Goal: Entertainment & Leisure: Consume media (video, audio)

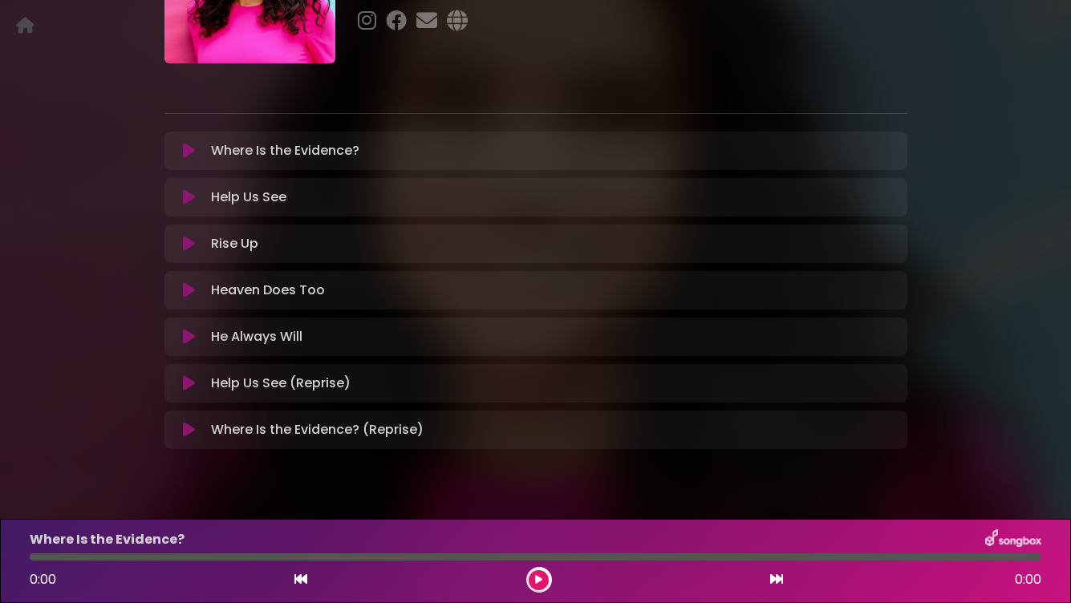
scroll to position [212, 0]
click at [539, 582] on icon at bounding box center [538, 580] width 7 height 10
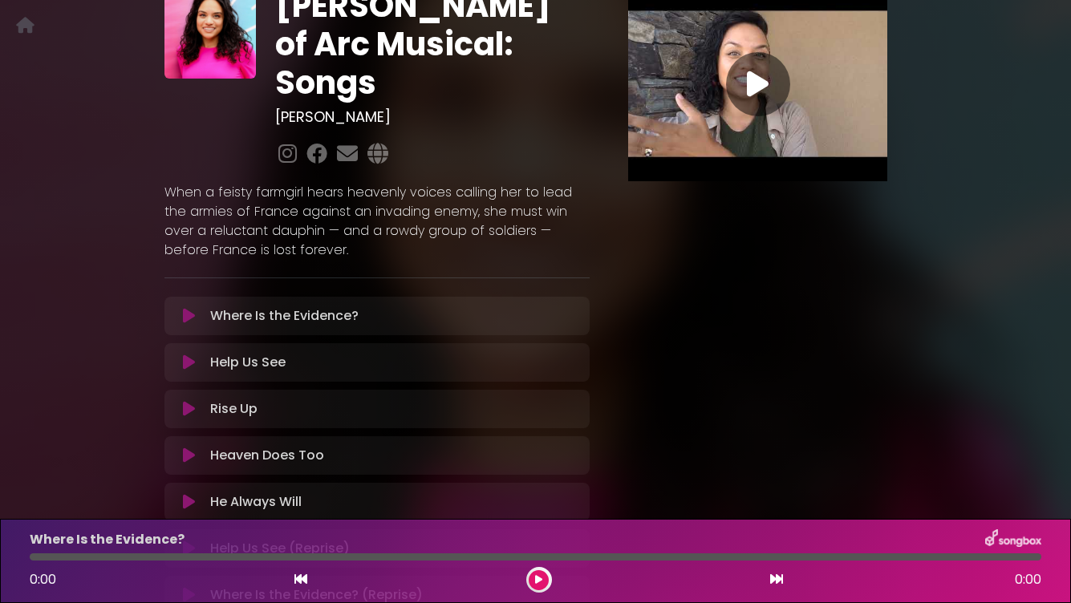
scroll to position [43, 0]
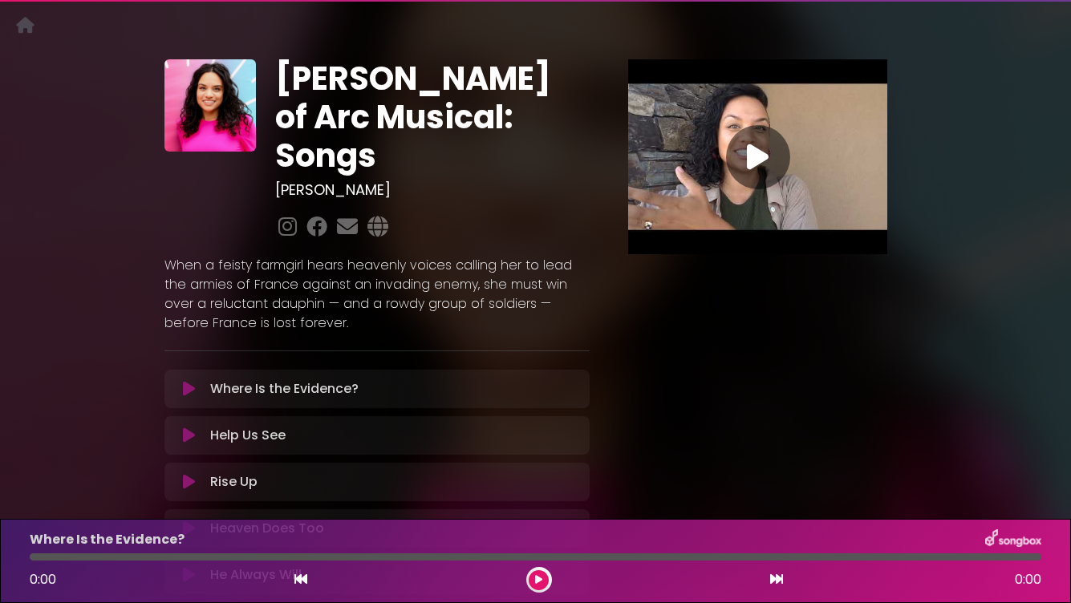
click at [757, 157] on icon at bounding box center [758, 157] width 22 height 29
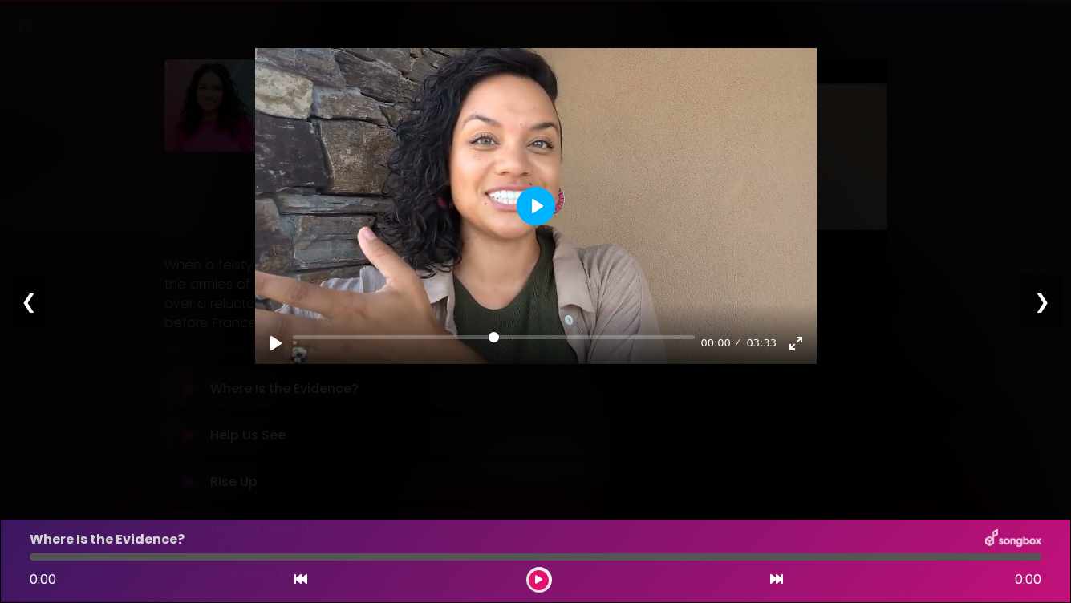
click at [533, 196] on button "Play" at bounding box center [536, 206] width 39 height 39
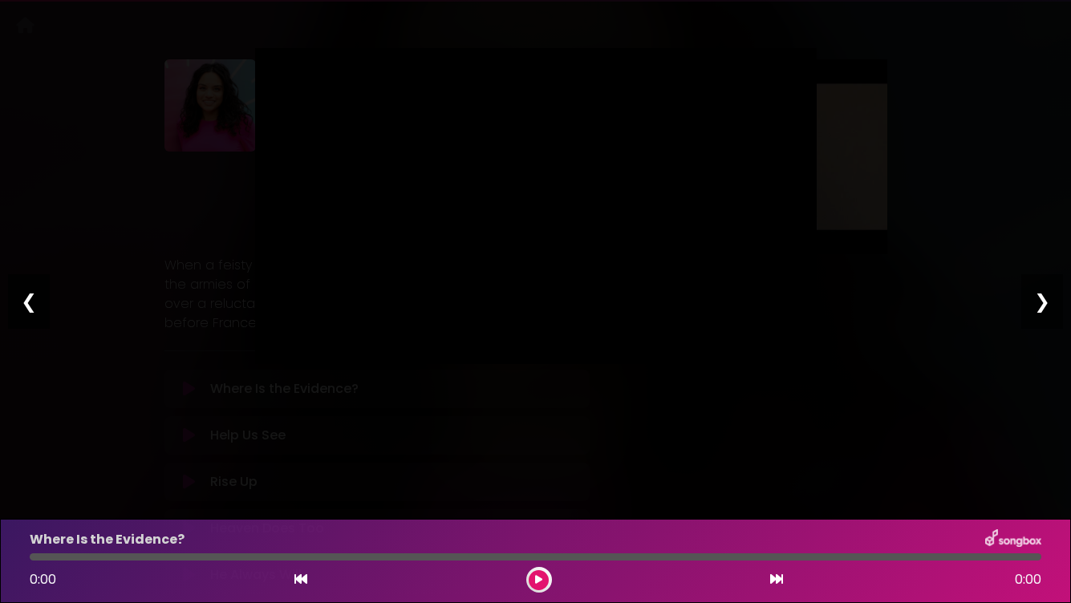
type input "****"
click at [29, 303] on div "❮" at bounding box center [29, 301] width 42 height 55
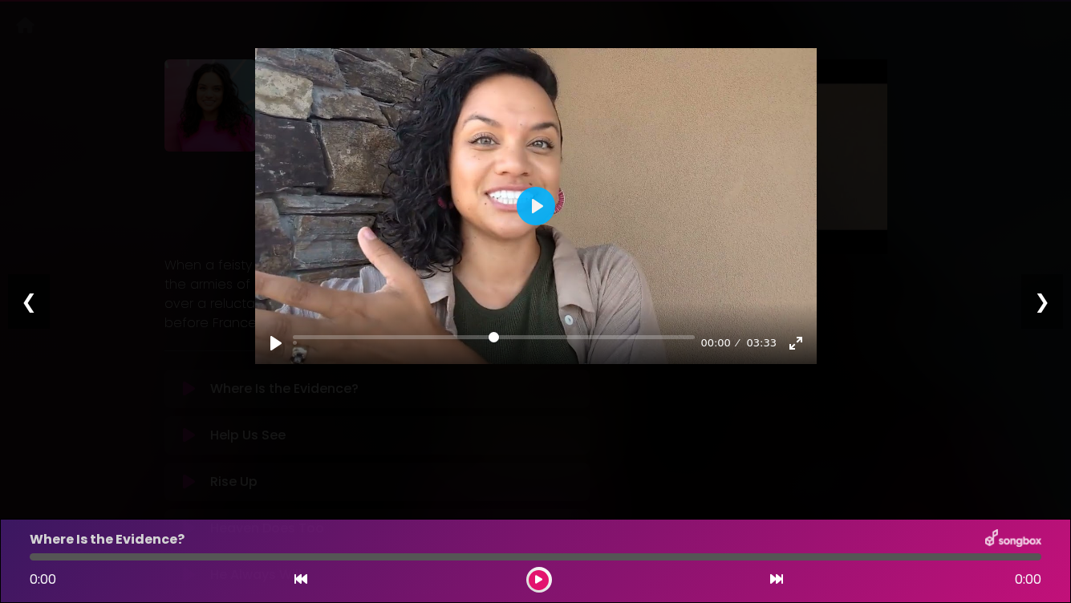
click at [29, 303] on div "❮" at bounding box center [29, 301] width 42 height 55
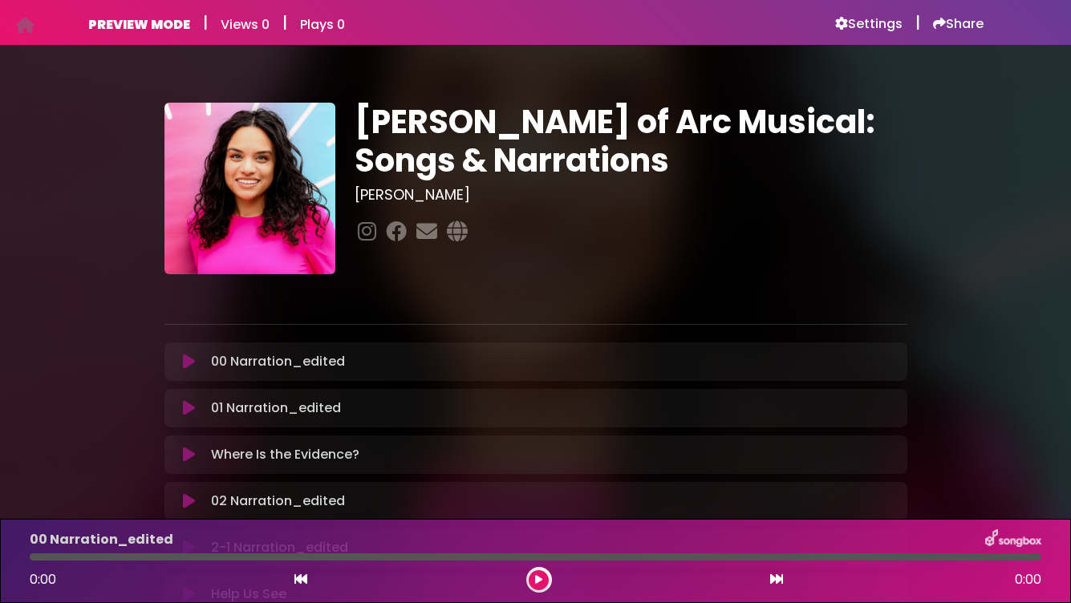
click at [187, 361] on icon at bounding box center [189, 362] width 12 height 16
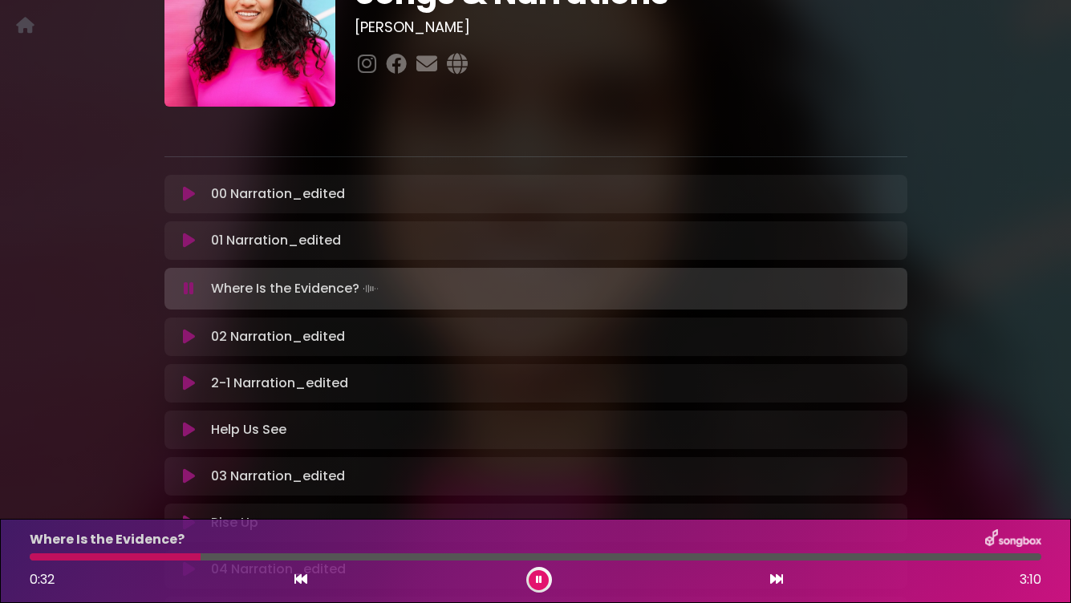
scroll to position [192, 0]
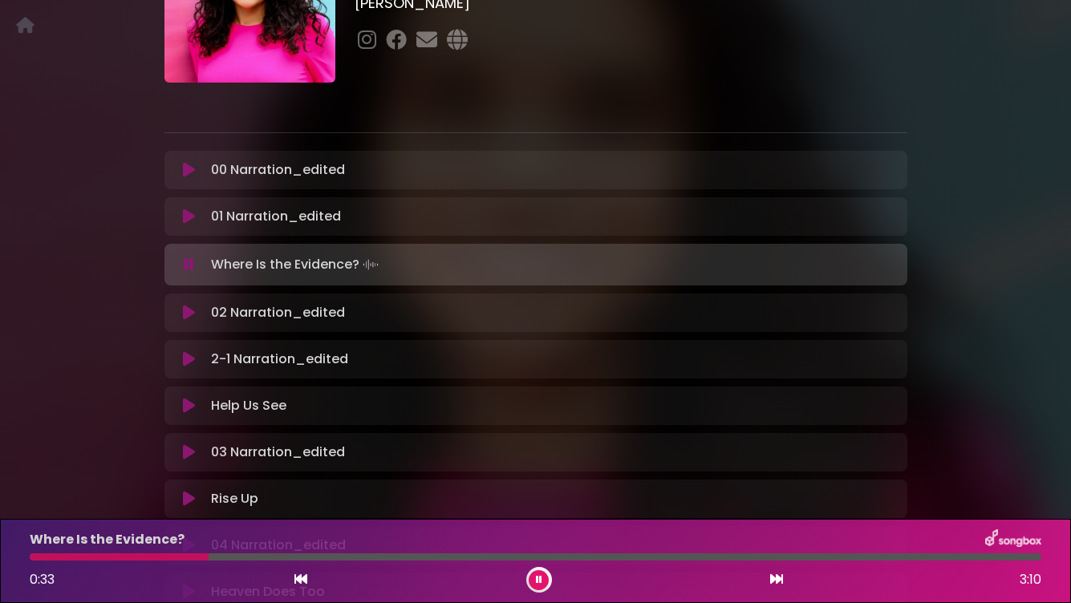
click at [782, 582] on icon at bounding box center [776, 579] width 13 height 13
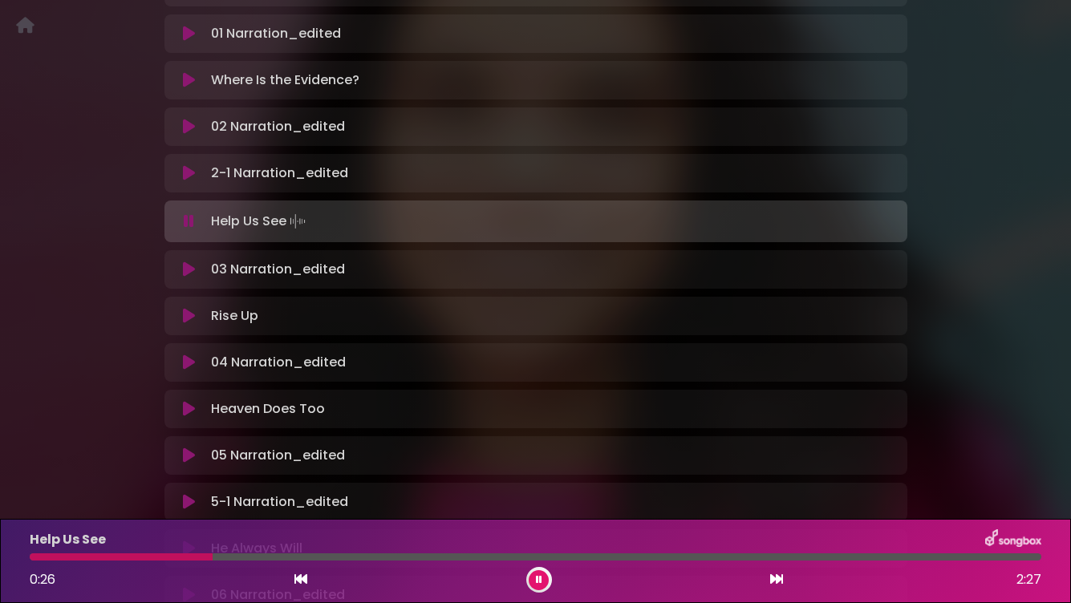
scroll to position [382, 0]
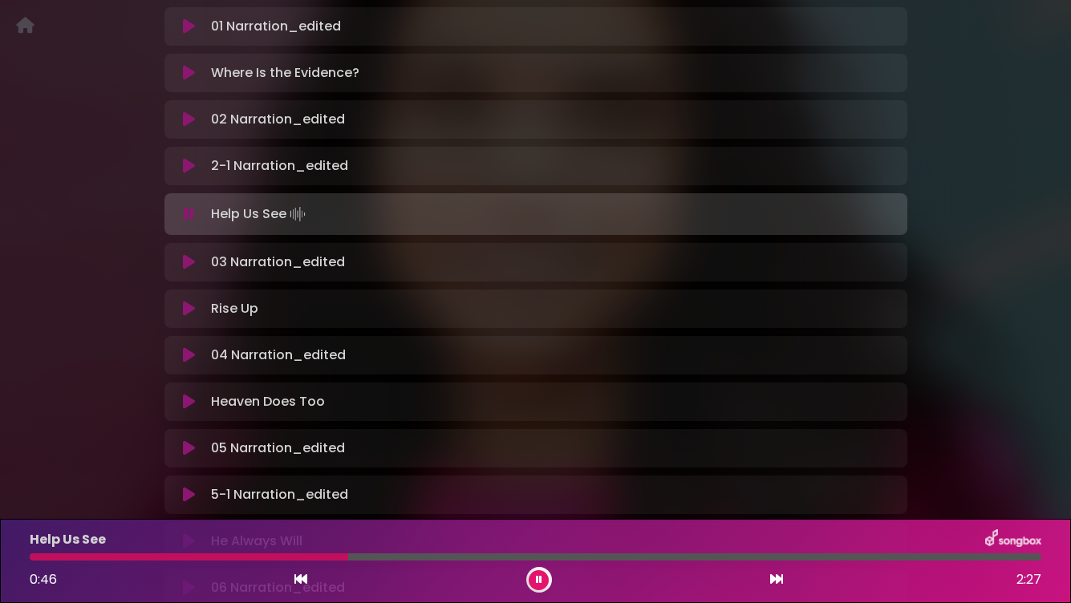
click at [779, 579] on icon at bounding box center [776, 579] width 13 height 13
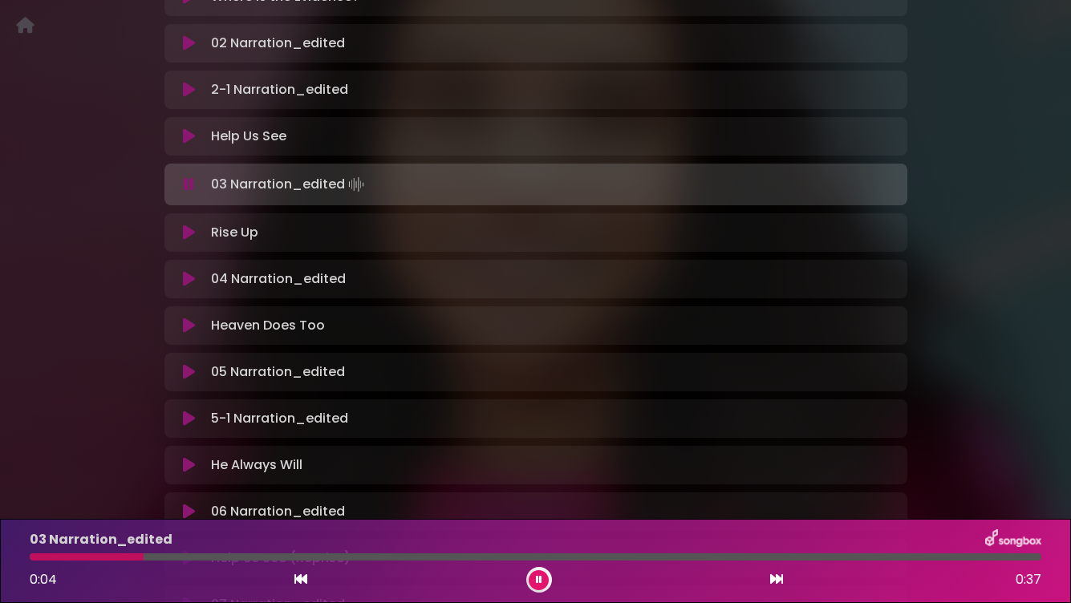
scroll to position [461, 0]
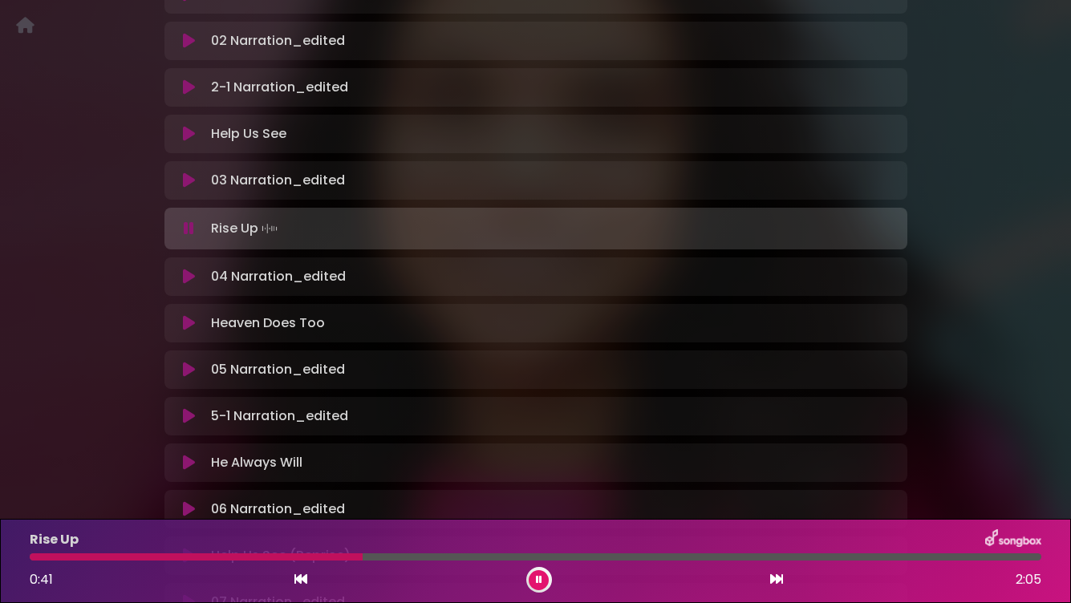
click at [774, 577] on icon at bounding box center [776, 579] width 13 height 13
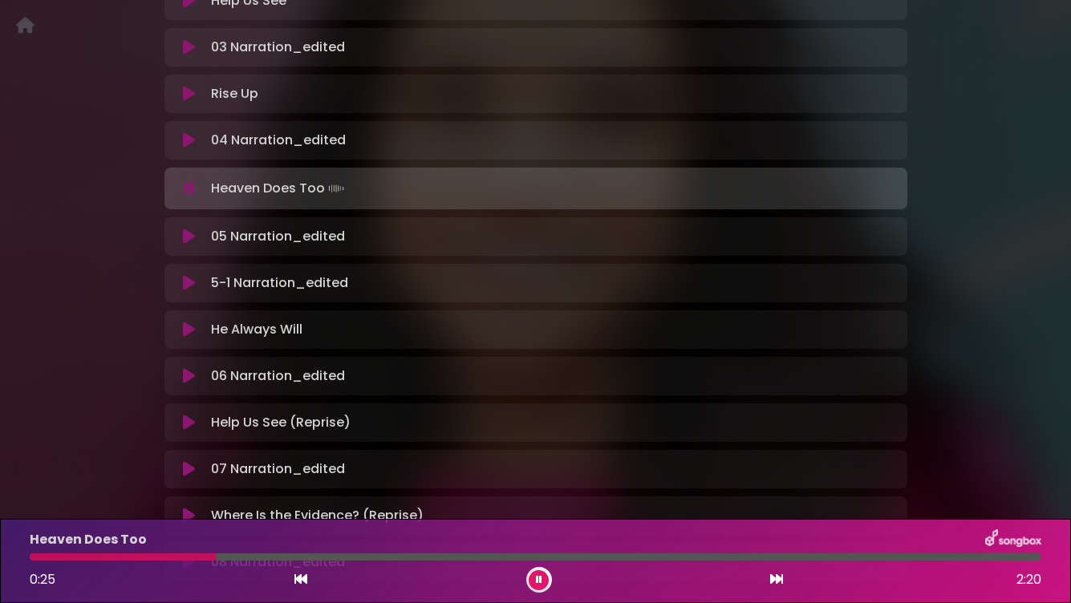
scroll to position [597, 0]
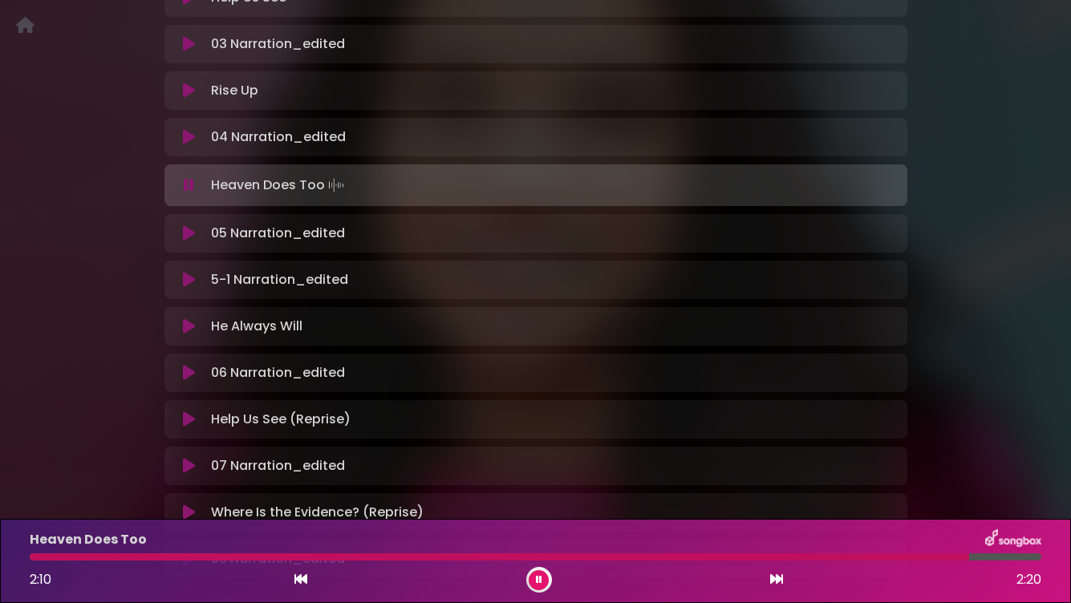
click at [774, 580] on icon at bounding box center [776, 579] width 13 height 13
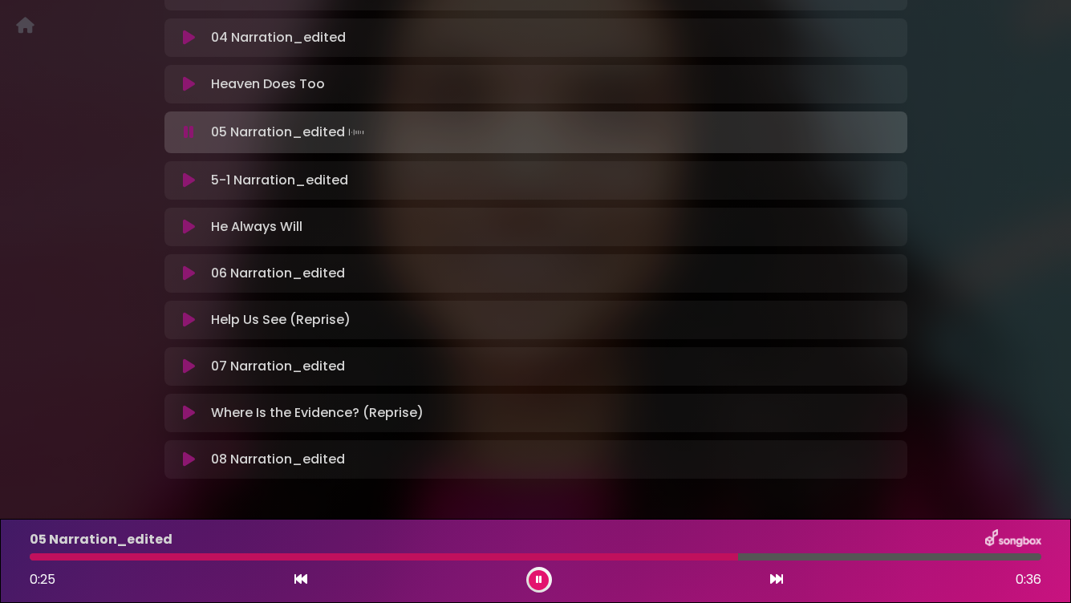
scroll to position [698, 0]
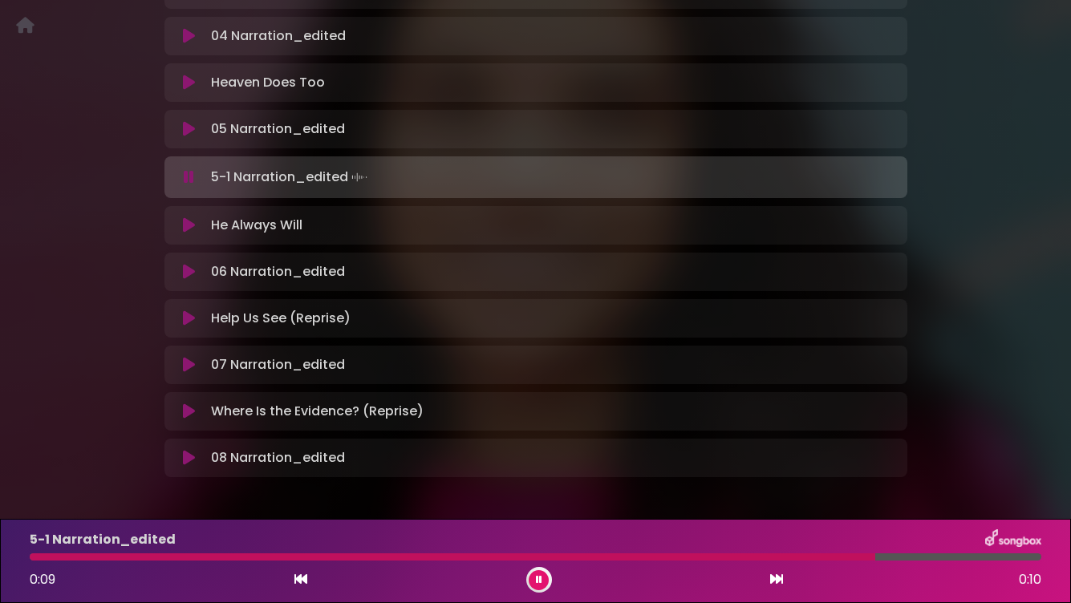
click at [538, 583] on icon at bounding box center [539, 580] width 6 height 10
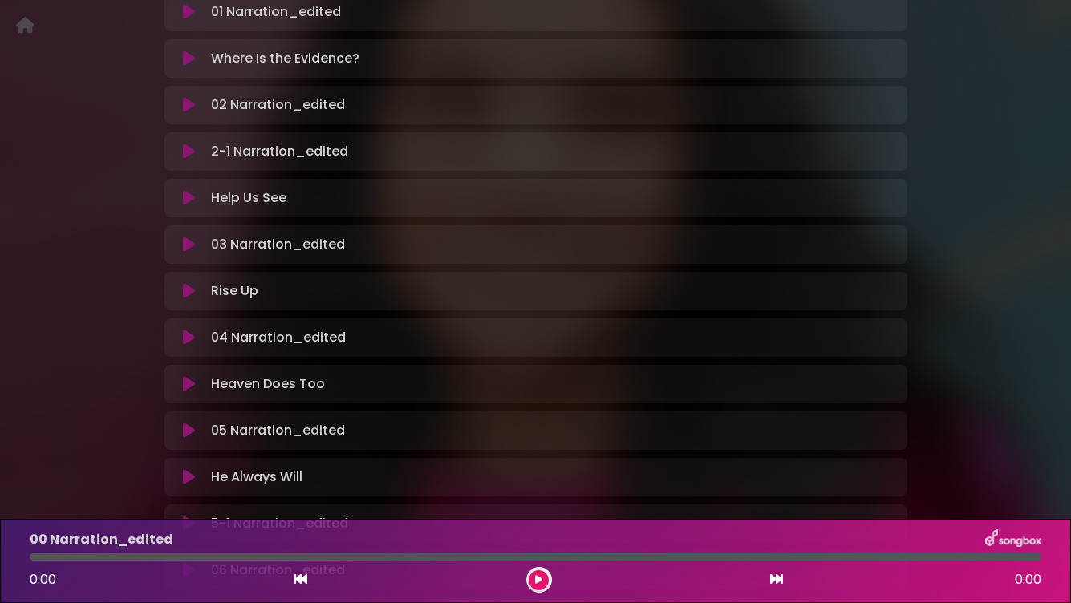
scroll to position [439, 0]
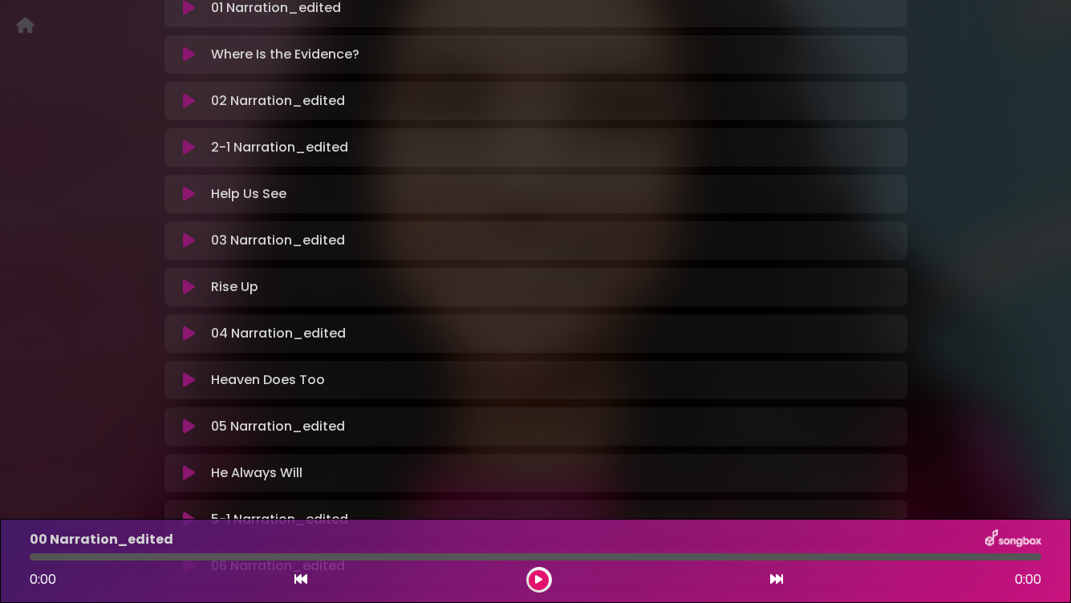
click at [293, 340] on p "04 Narration_edited Loading Track..." at bounding box center [278, 333] width 135 height 19
click at [185, 335] on icon at bounding box center [189, 334] width 12 height 16
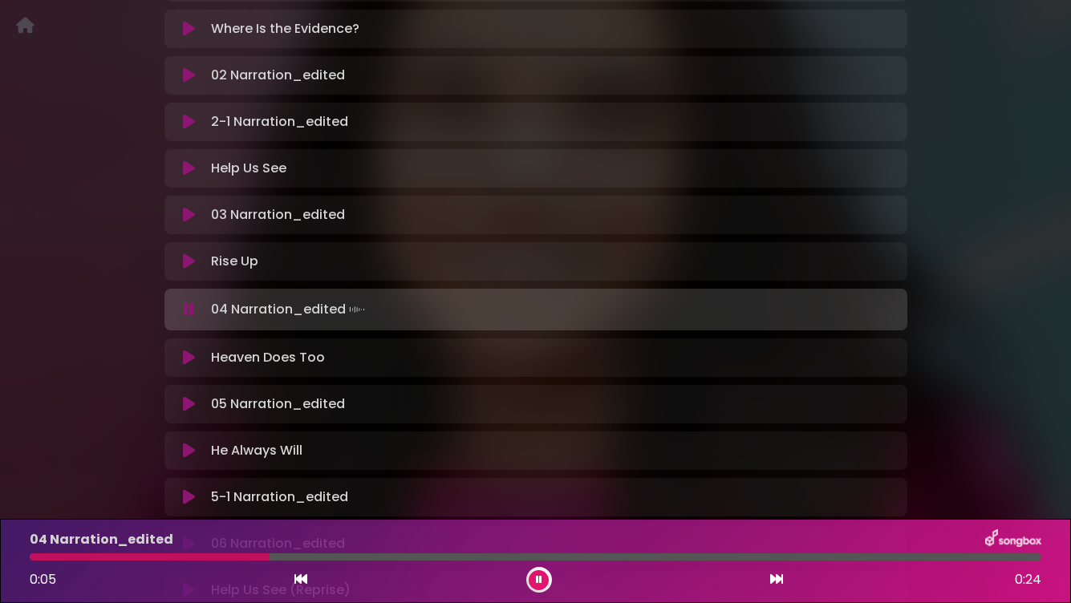
scroll to position [465, 0]
click at [188, 406] on icon at bounding box center [189, 404] width 12 height 16
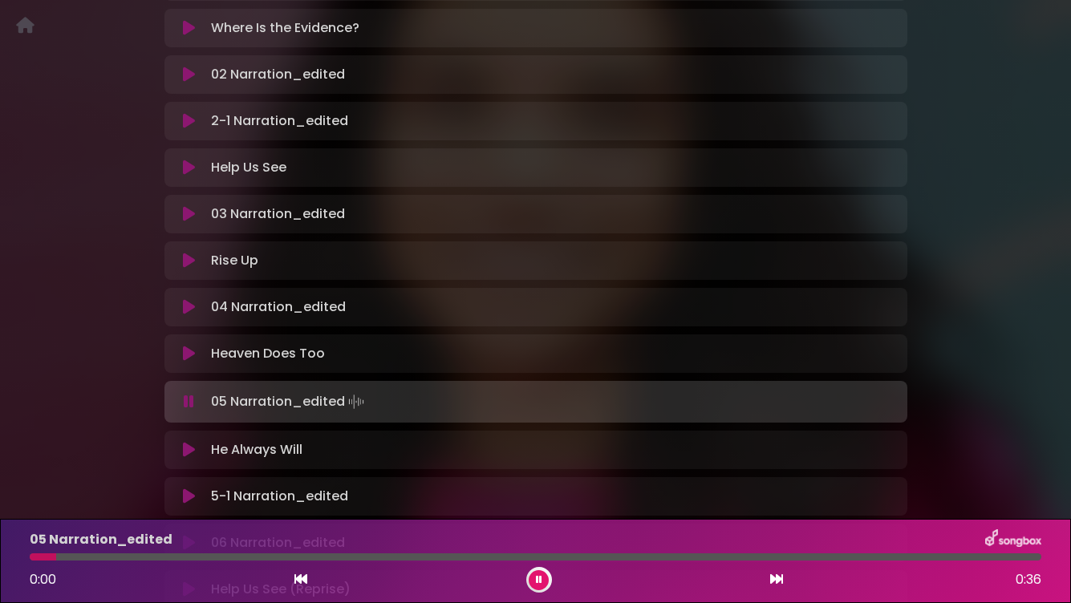
click at [644, 559] on div at bounding box center [536, 557] width 1012 height 7
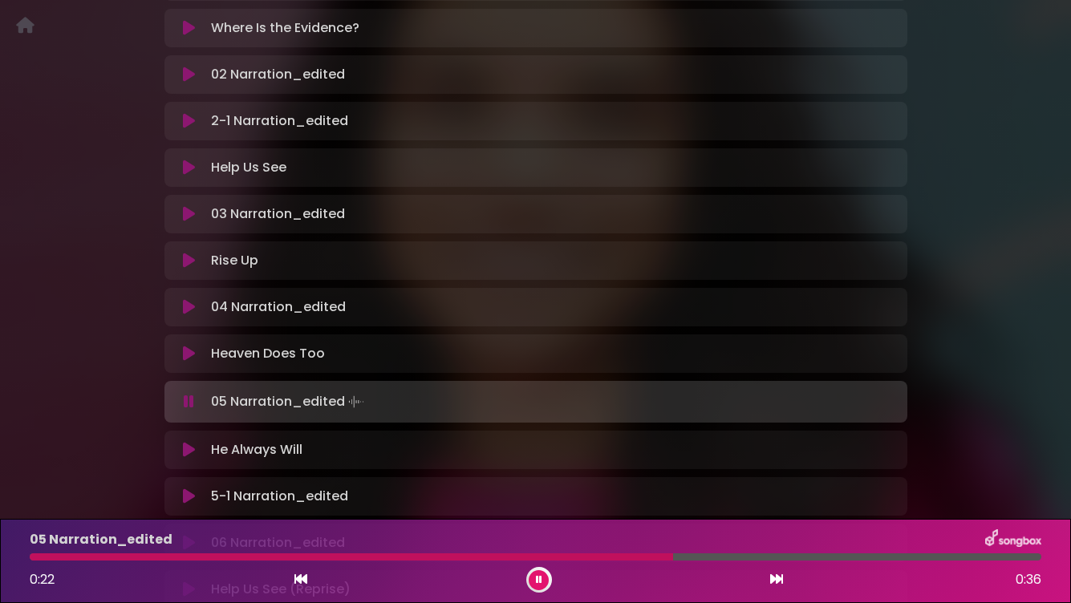
click at [911, 559] on div at bounding box center [536, 557] width 1012 height 7
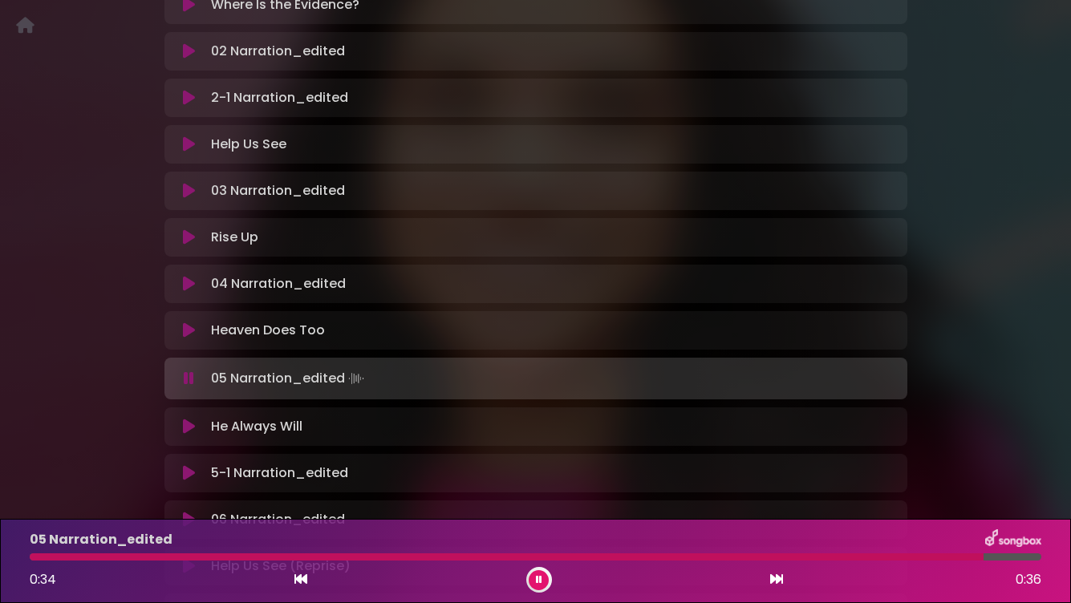
click at [784, 559] on div at bounding box center [507, 557] width 954 height 7
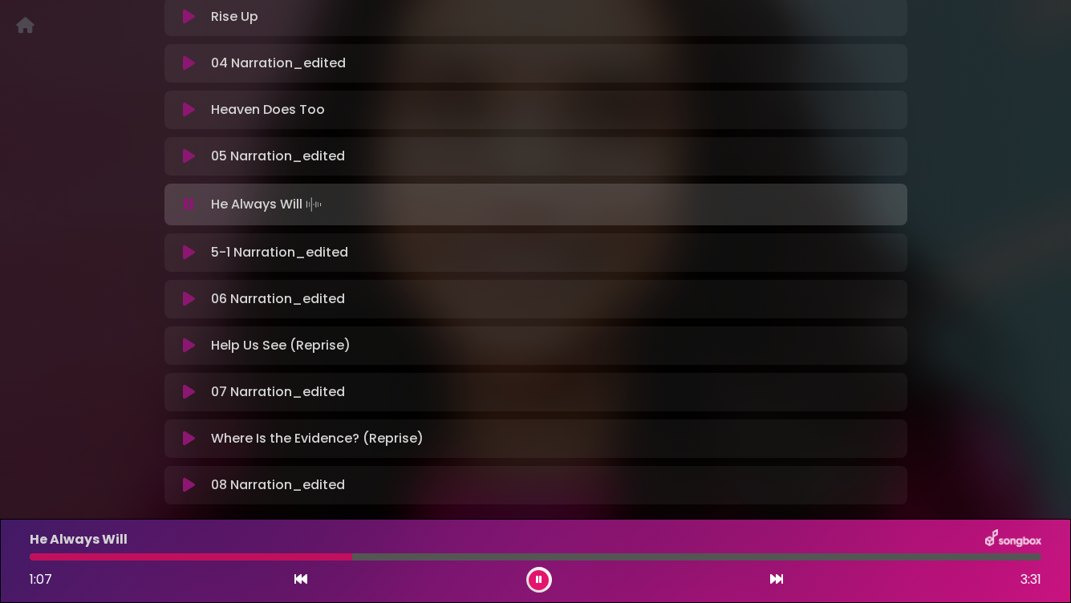
scroll to position [715, 0]
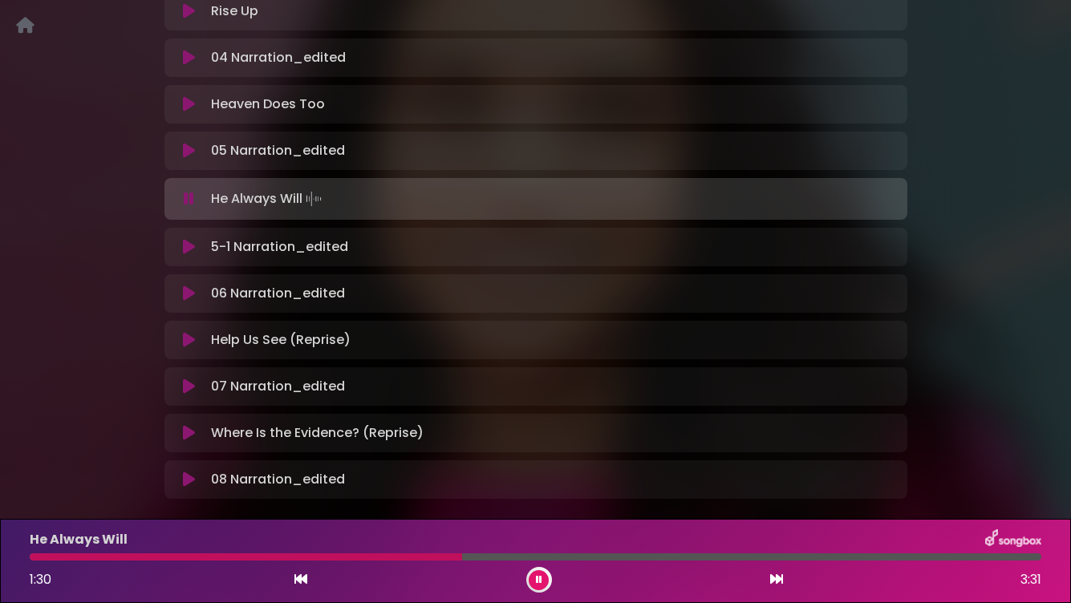
click at [29, 26] on icon at bounding box center [25, 25] width 18 height 1
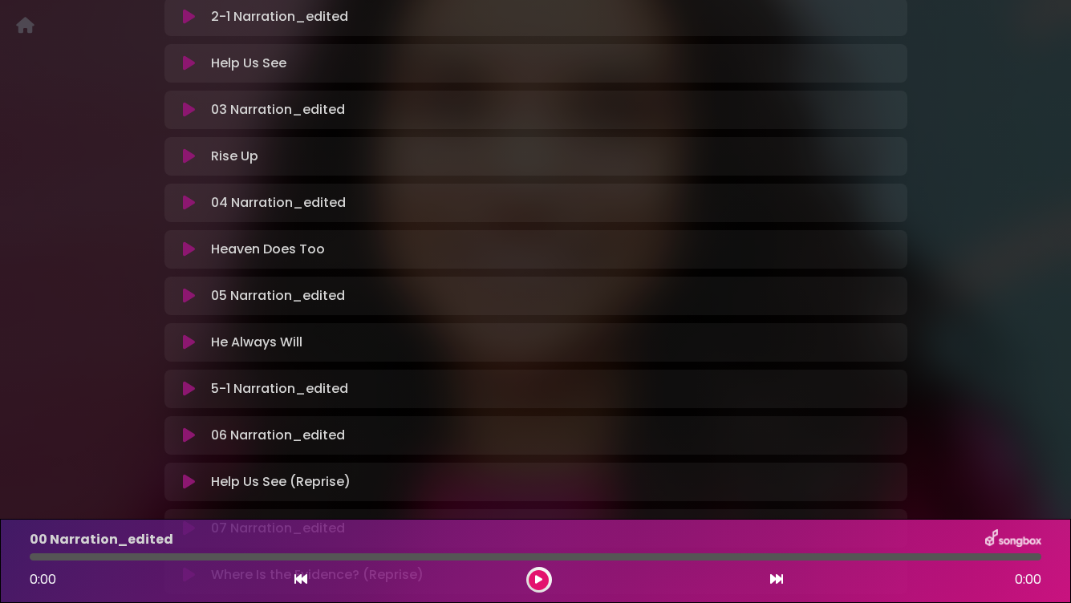
scroll to position [579, 0]
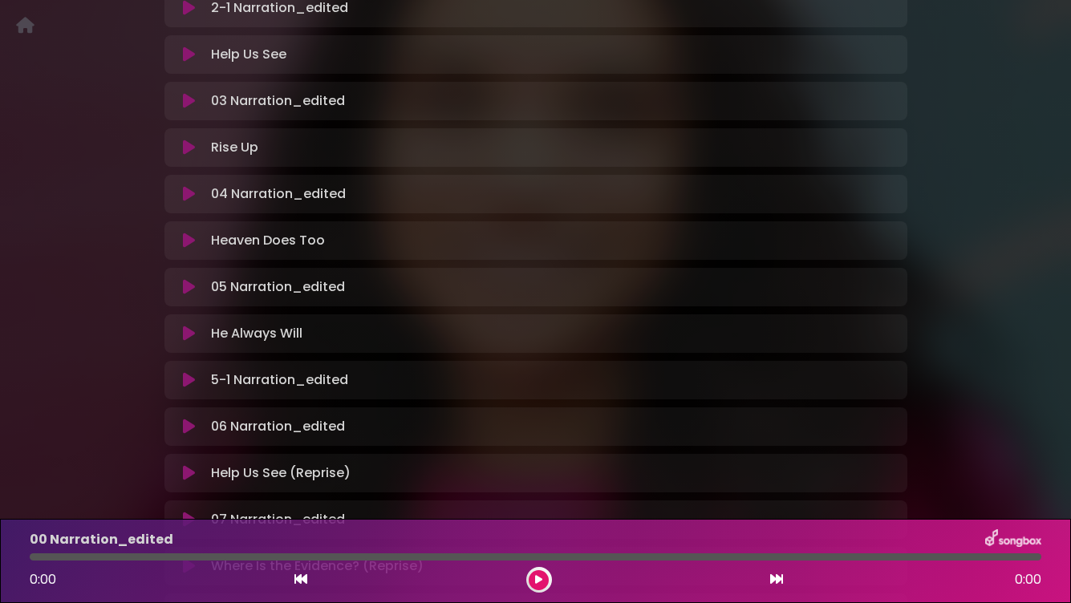
click at [256, 381] on p "5-1 Narration_edited Loading Track..." at bounding box center [279, 380] width 137 height 19
click at [188, 383] on icon at bounding box center [189, 380] width 12 height 16
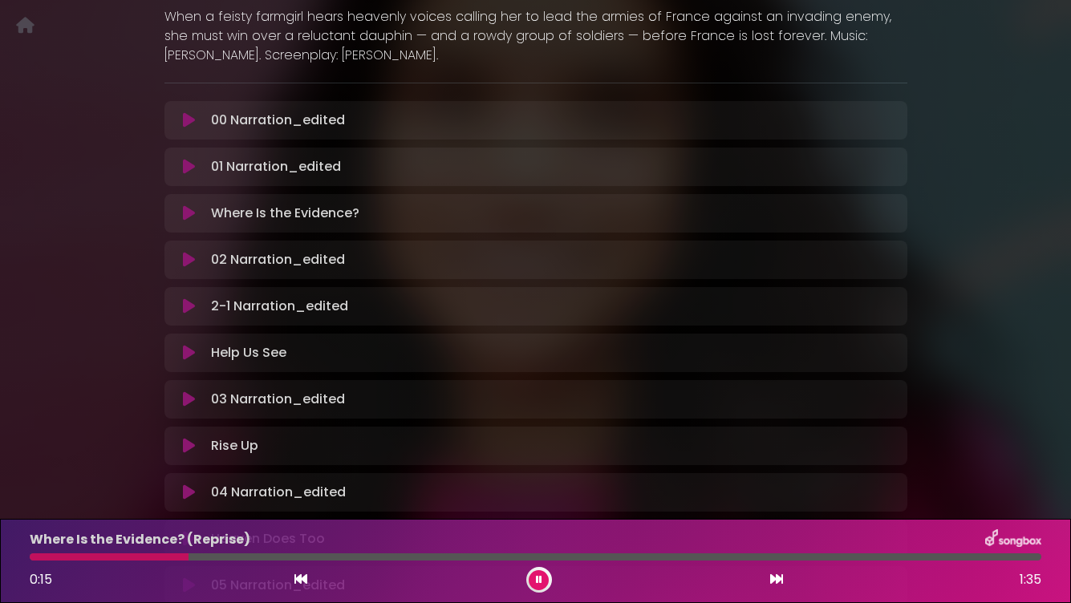
scroll to position [278, 0]
click at [188, 222] on icon at bounding box center [189, 215] width 12 height 16
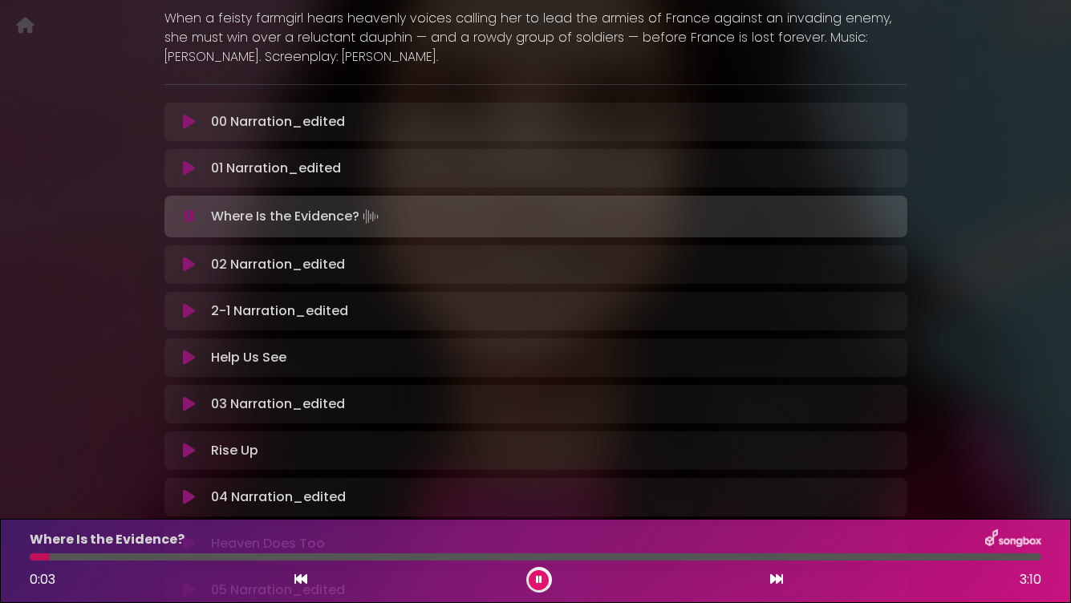
click at [109, 557] on div at bounding box center [536, 557] width 1012 height 7
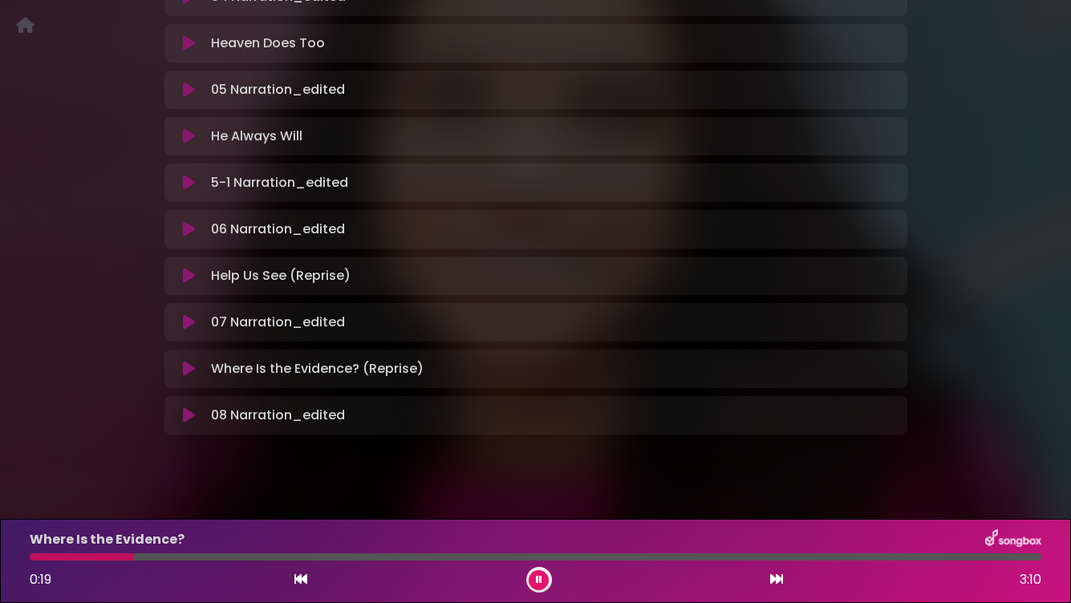
scroll to position [797, 0]
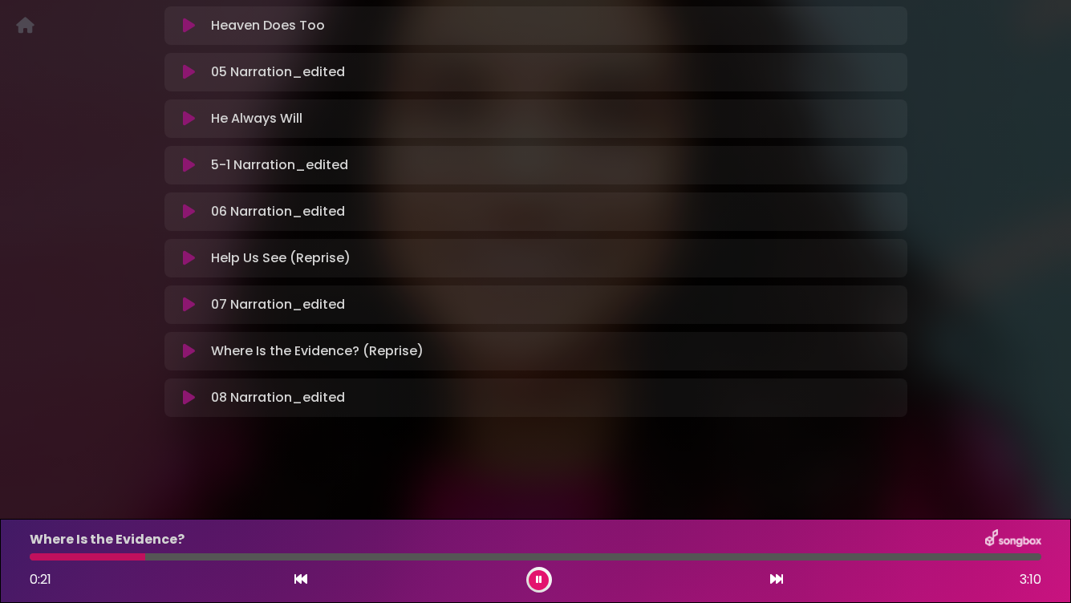
click at [186, 353] on icon at bounding box center [189, 351] width 12 height 16
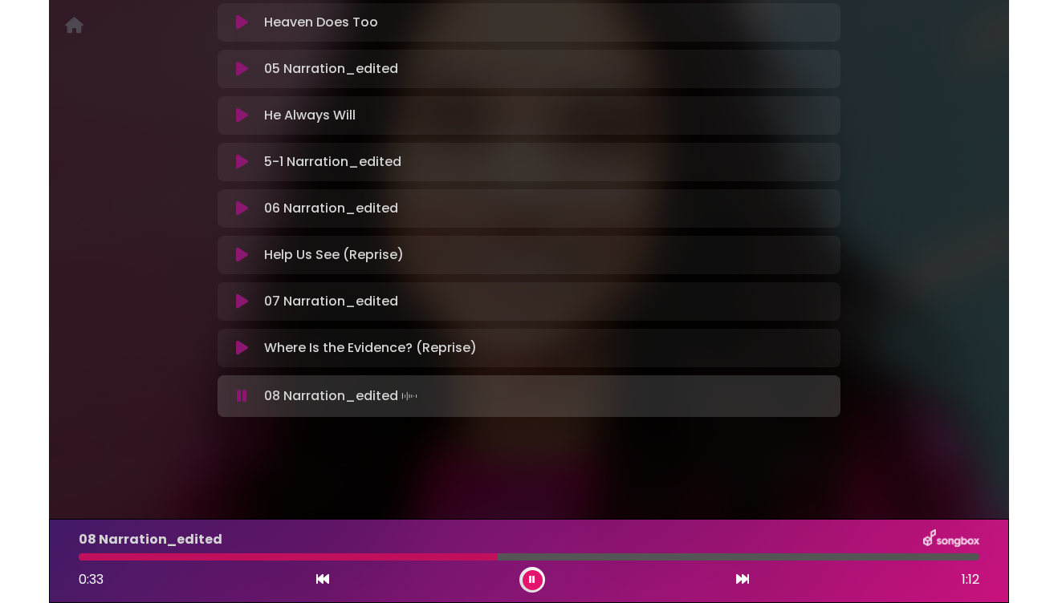
scroll to position [771, 0]
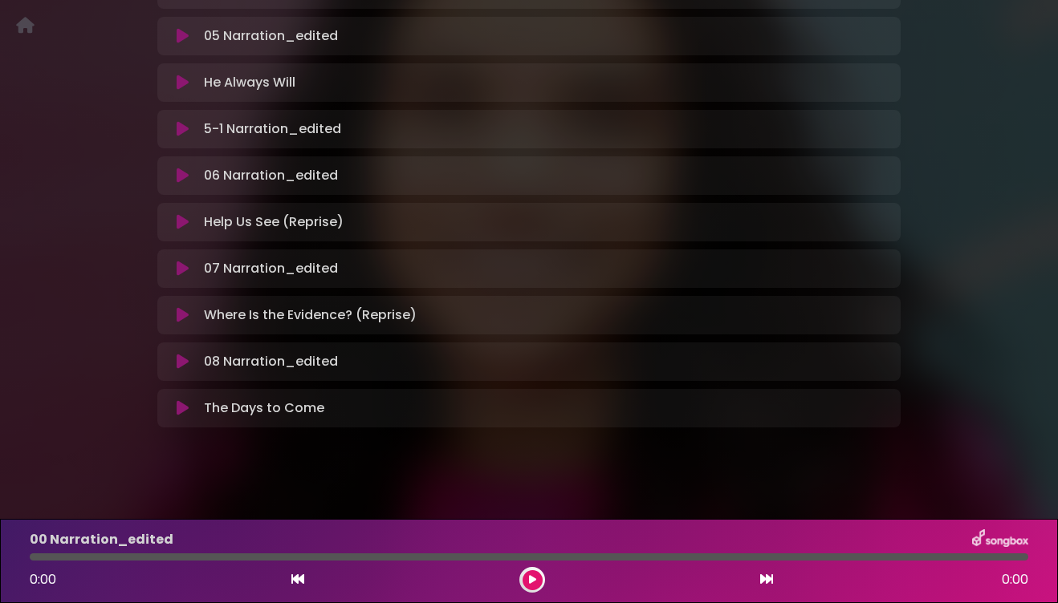
scroll to position [834, 0]
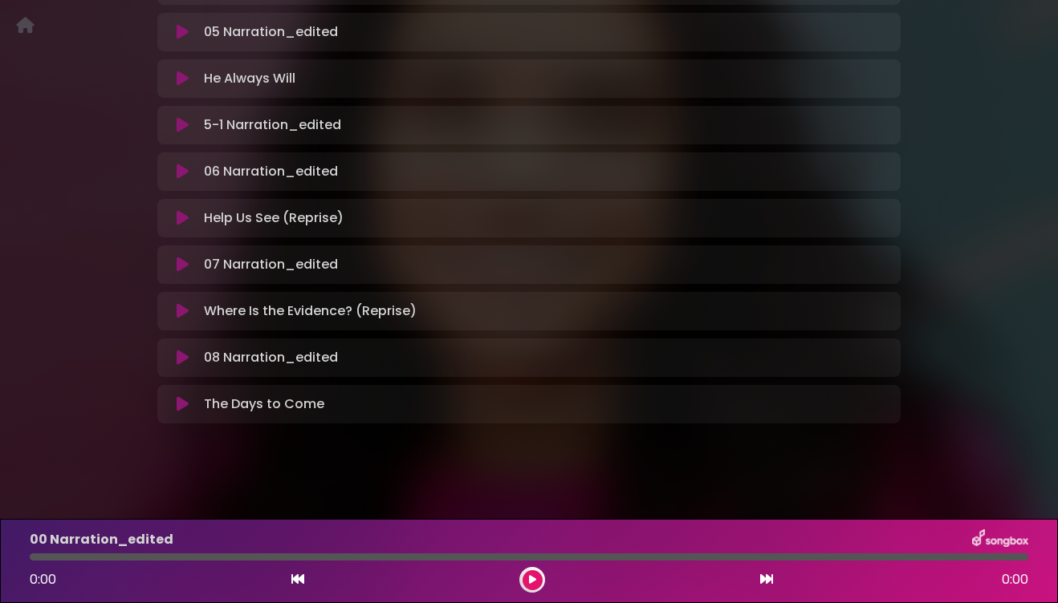
click at [179, 358] on icon at bounding box center [183, 358] width 12 height 16
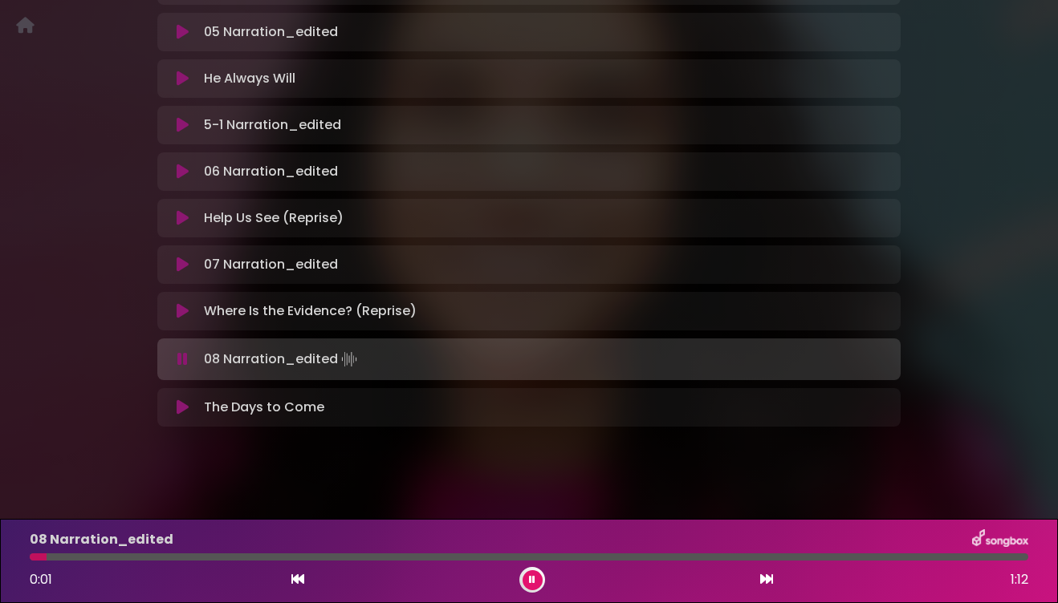
click at [947, 555] on div at bounding box center [529, 557] width 998 height 7
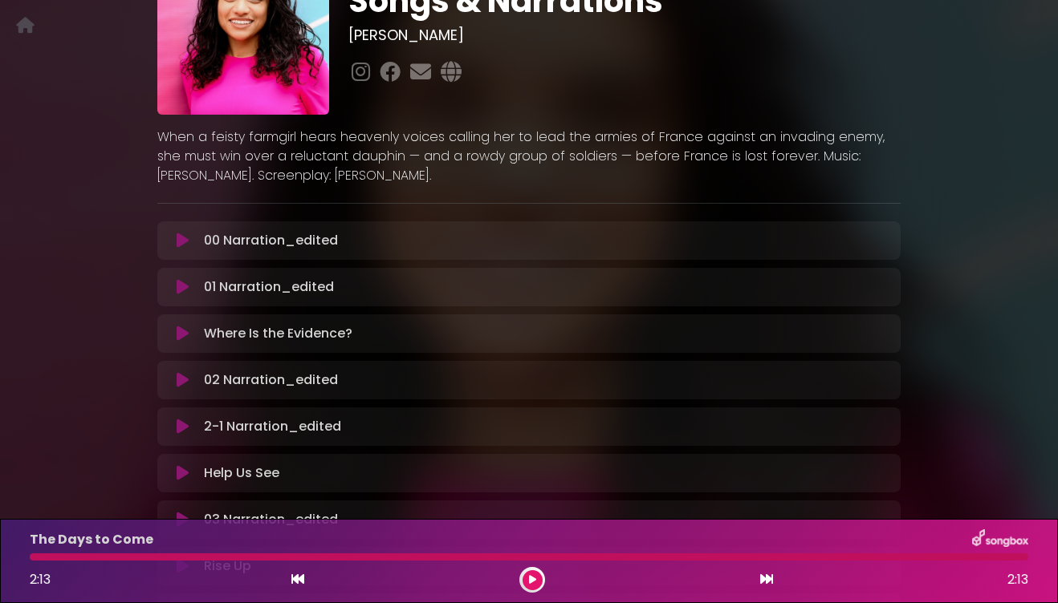
scroll to position [0, 0]
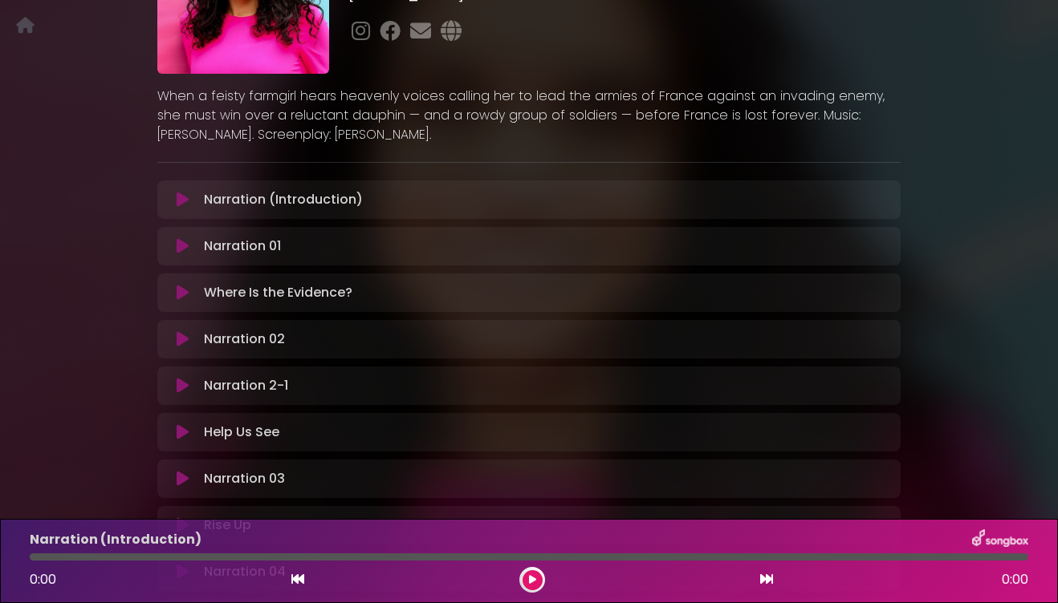
click at [182, 197] on icon at bounding box center [183, 200] width 12 height 16
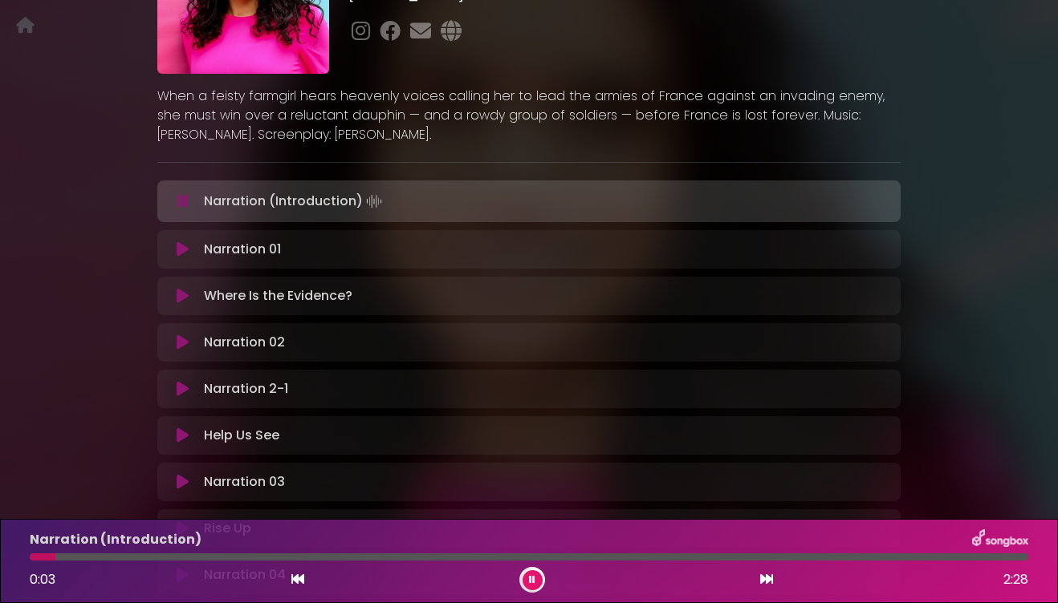
click at [768, 581] on icon at bounding box center [766, 579] width 13 height 13
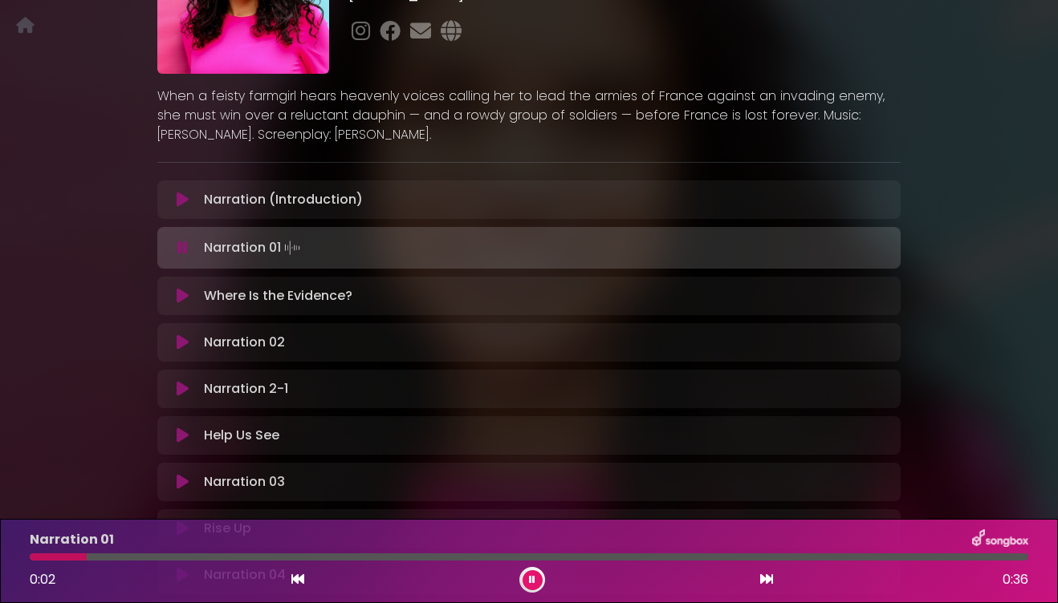
click at [768, 581] on icon at bounding box center [766, 579] width 13 height 13
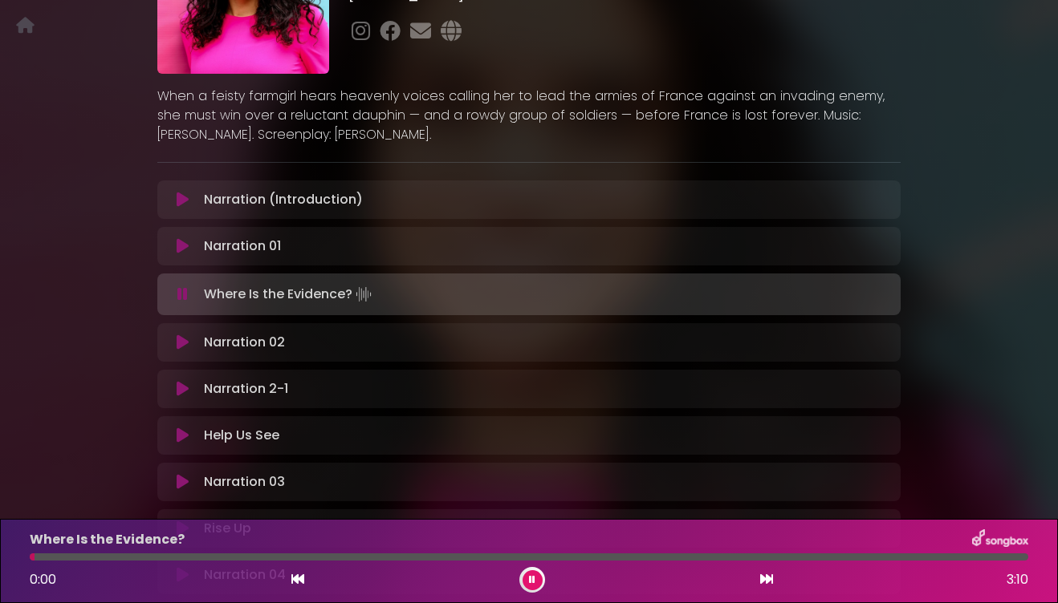
click at [768, 580] on icon at bounding box center [766, 579] width 13 height 13
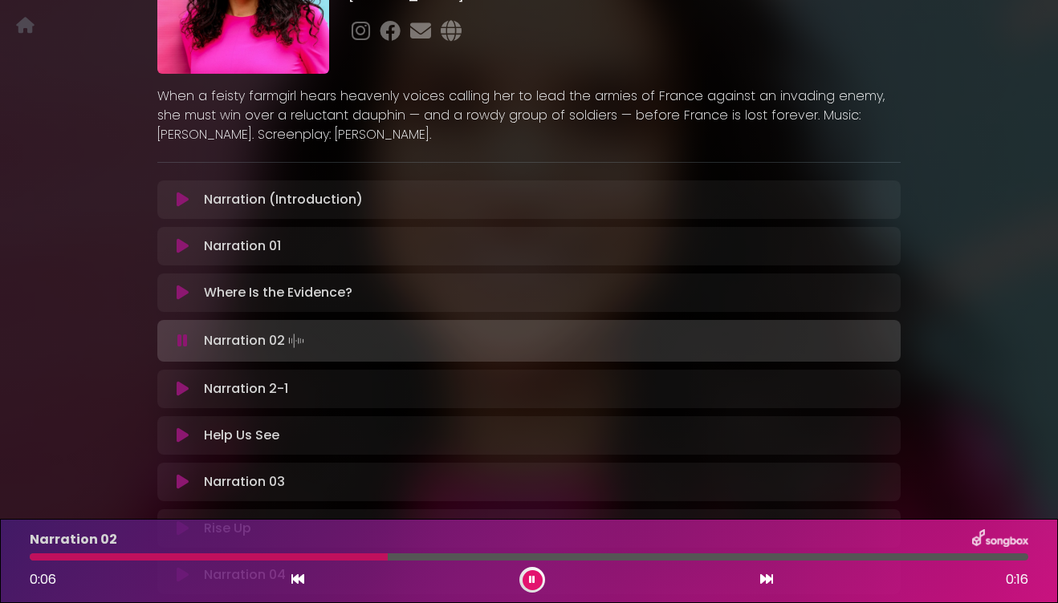
click at [940, 558] on div at bounding box center [529, 557] width 998 height 7
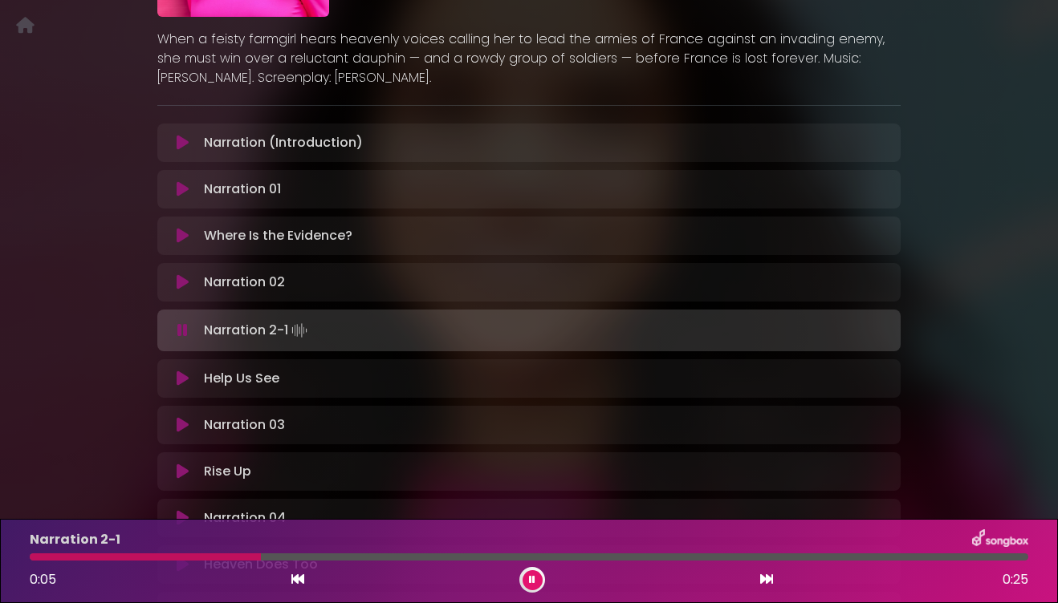
scroll to position [261, 0]
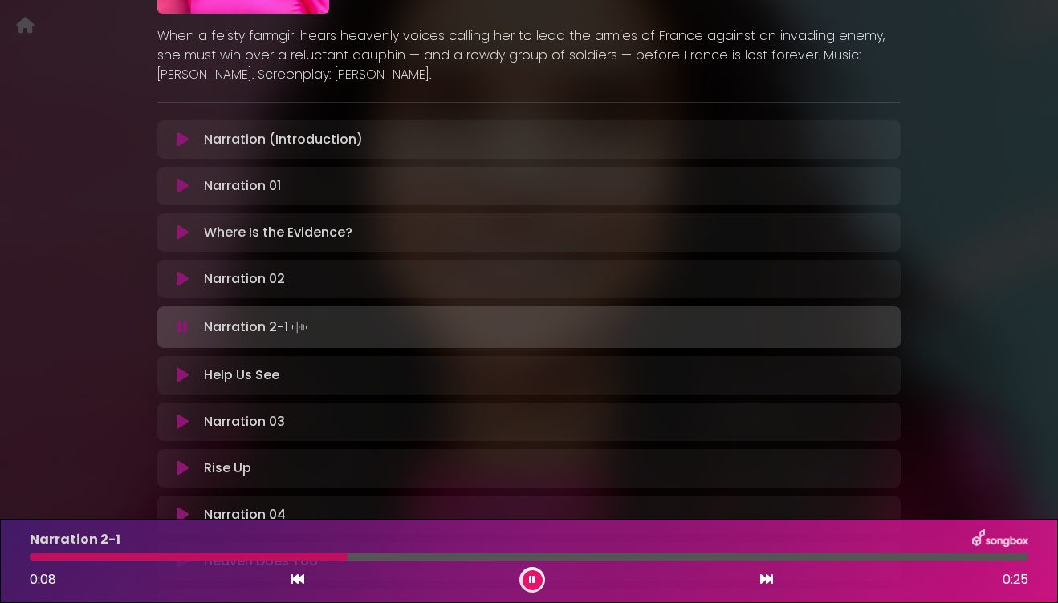
click at [765, 581] on icon at bounding box center [766, 579] width 13 height 13
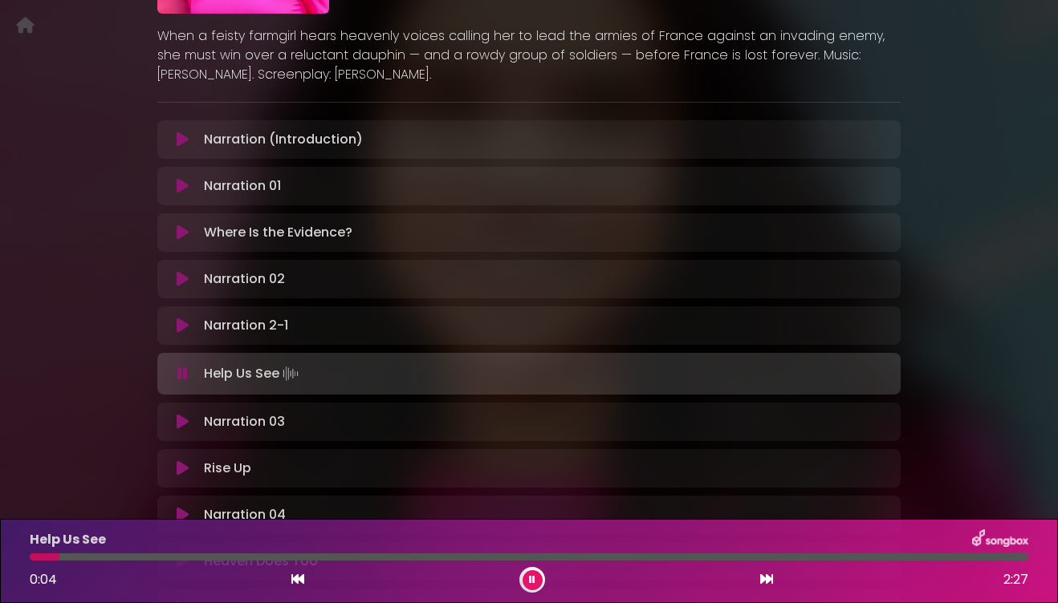
click at [891, 558] on div at bounding box center [529, 557] width 998 height 7
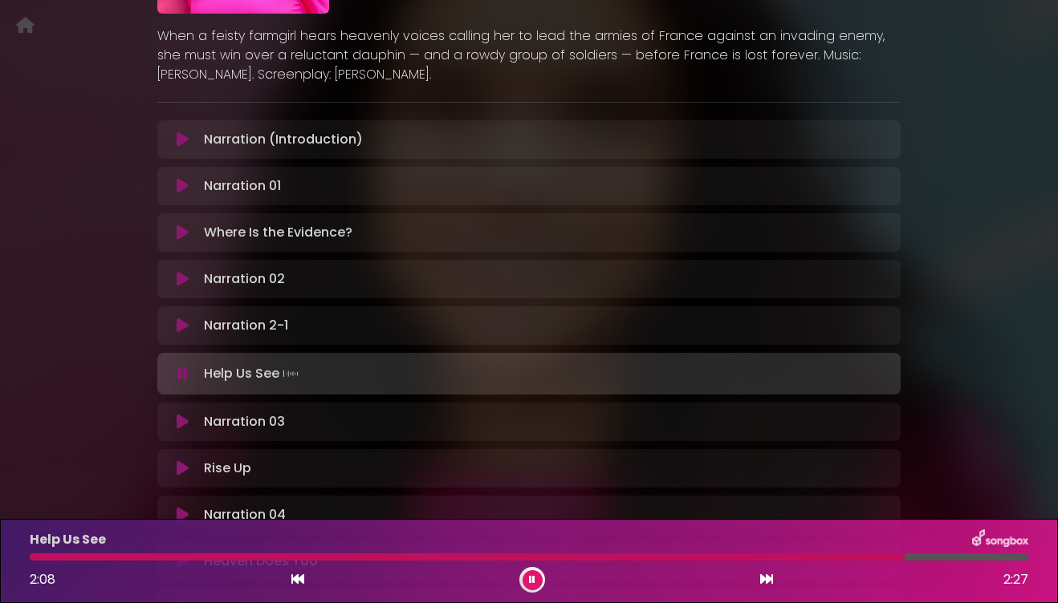
click at [927, 559] on div at bounding box center [529, 557] width 998 height 7
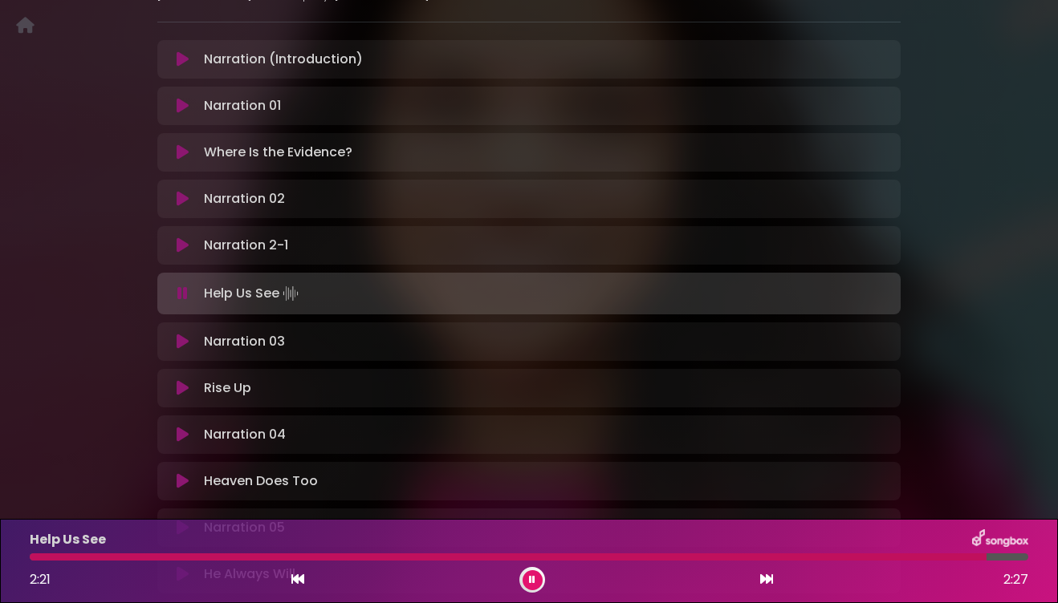
scroll to position [339, 0]
click at [766, 582] on icon at bounding box center [766, 579] width 13 height 13
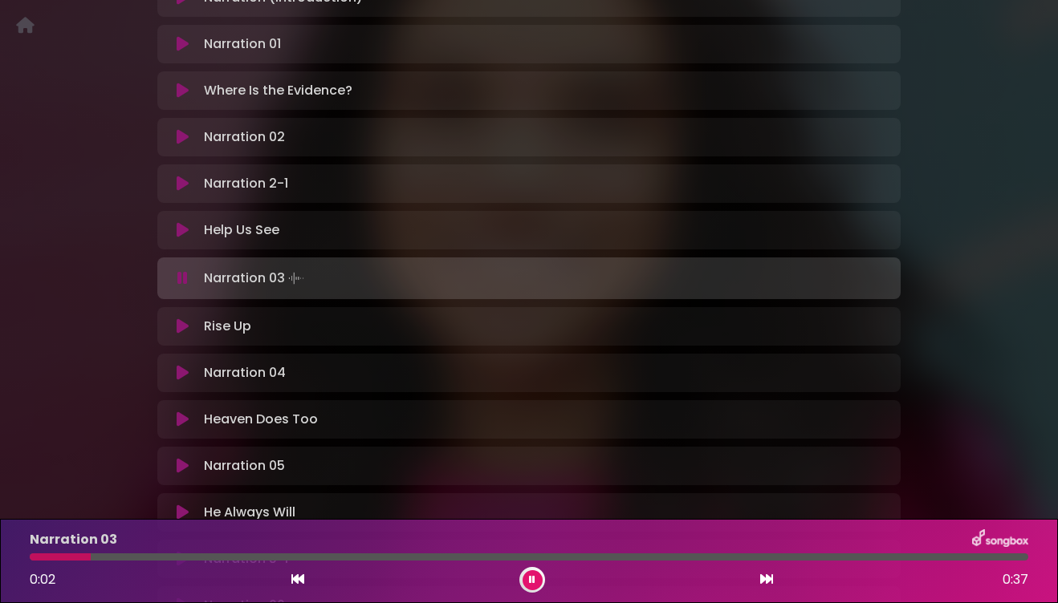
scroll to position [412, 0]
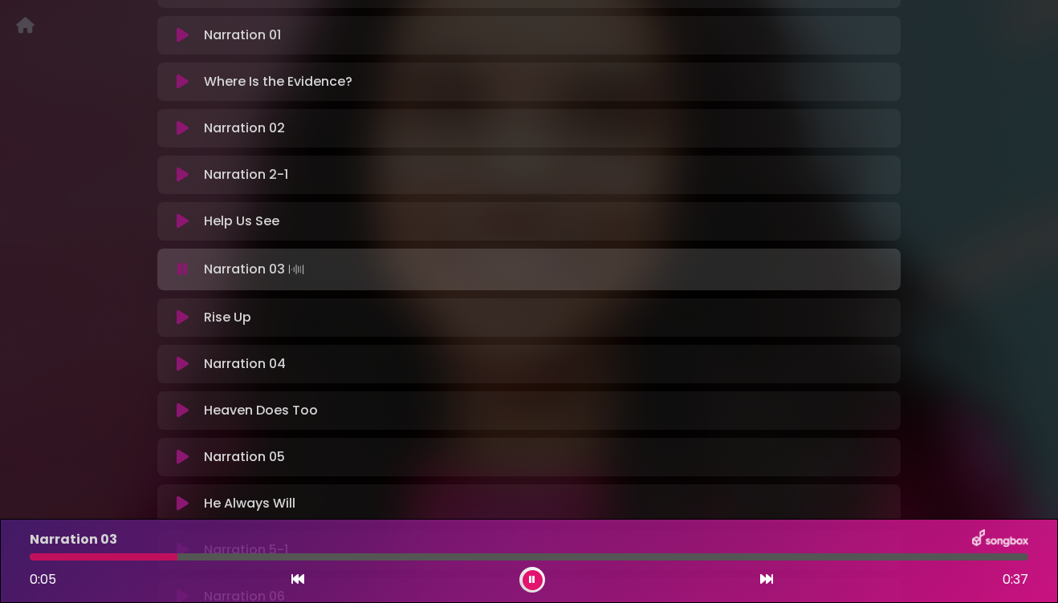
click at [904, 558] on div at bounding box center [529, 557] width 998 height 7
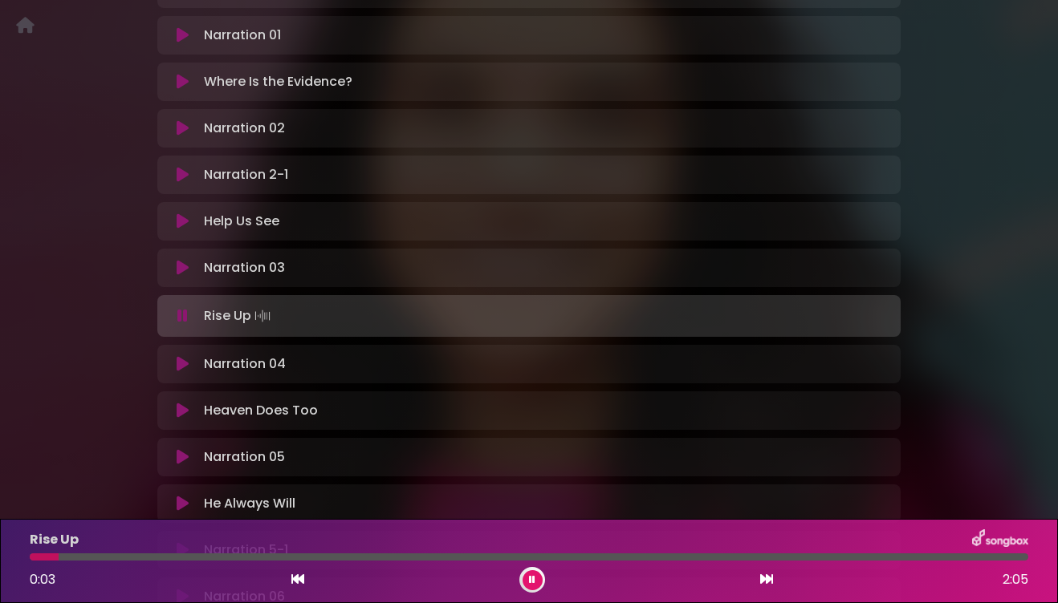
click at [944, 554] on div at bounding box center [529, 557] width 998 height 7
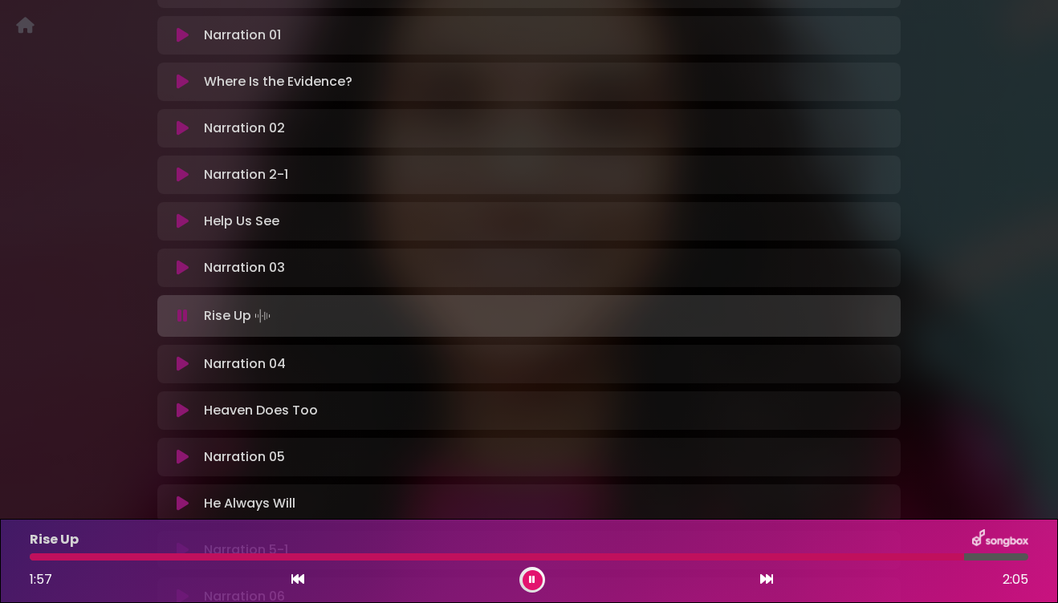
click at [766, 581] on icon at bounding box center [766, 579] width 13 height 13
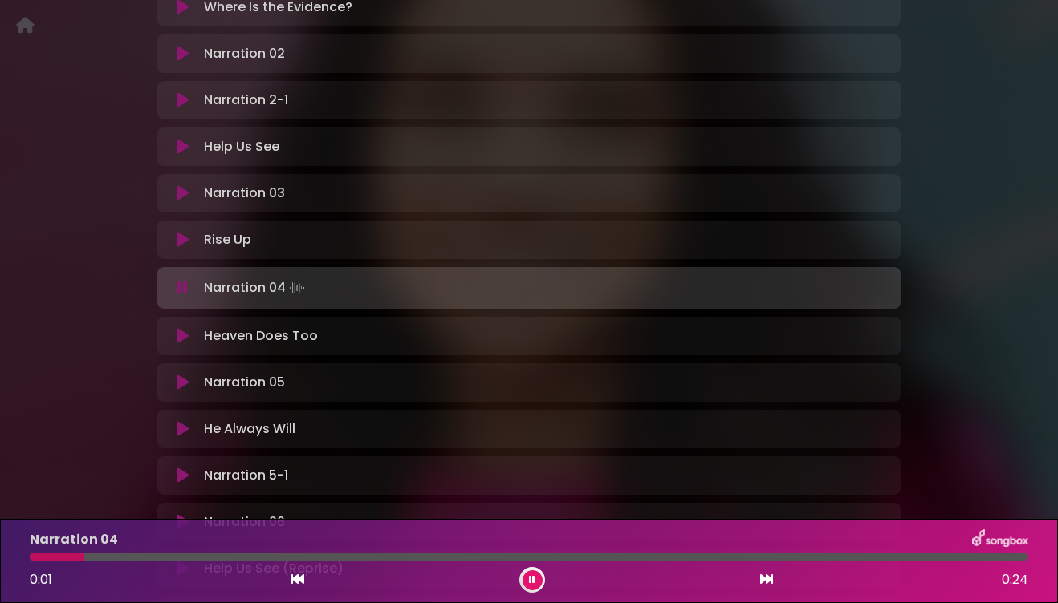
scroll to position [489, 0]
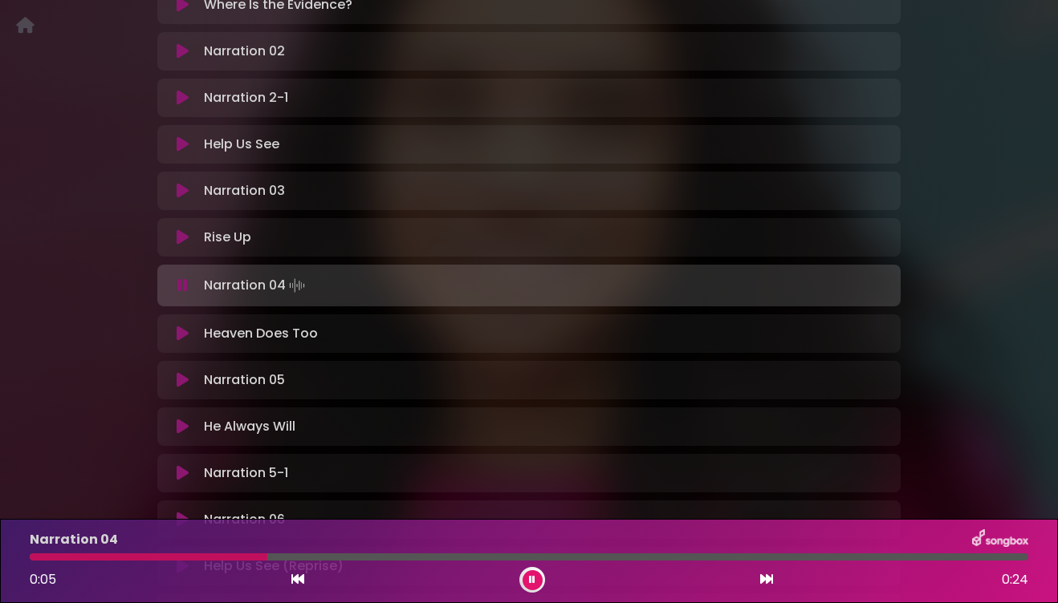
click at [896, 559] on div at bounding box center [529, 557] width 998 height 7
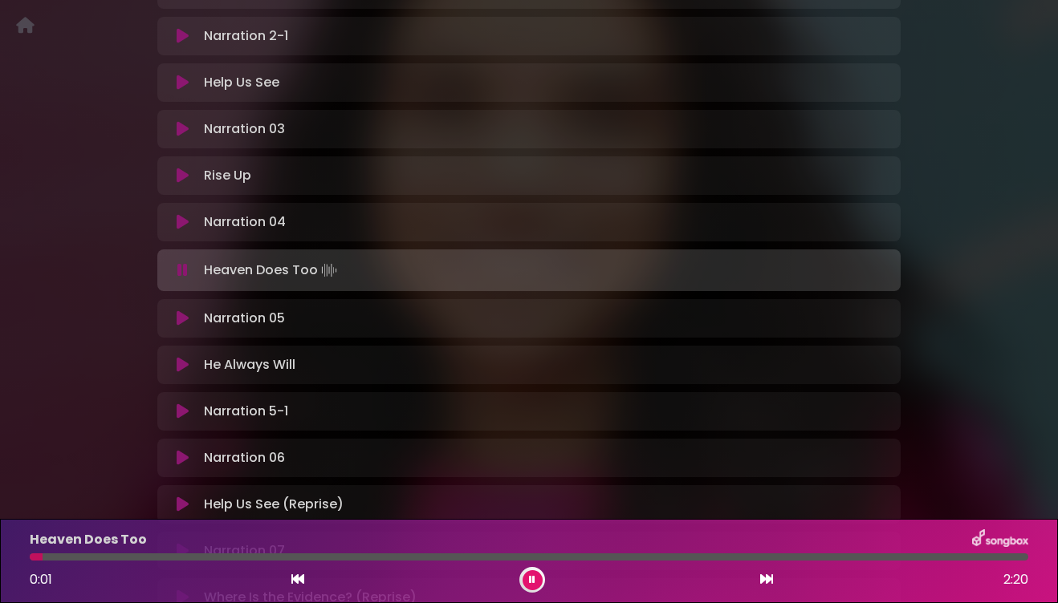
scroll to position [558, 0]
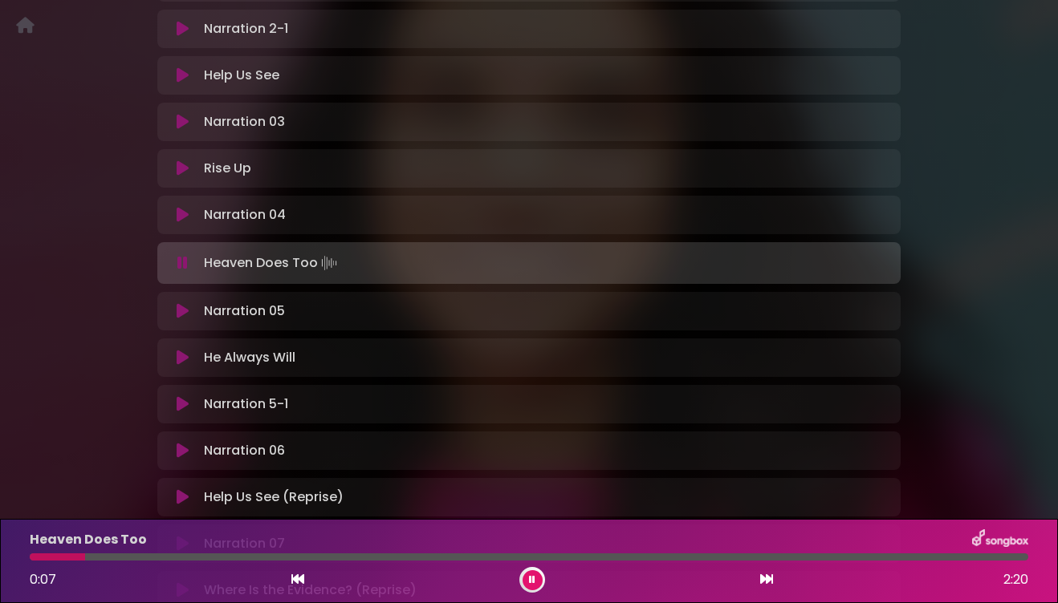
click at [769, 579] on icon at bounding box center [766, 579] width 13 height 13
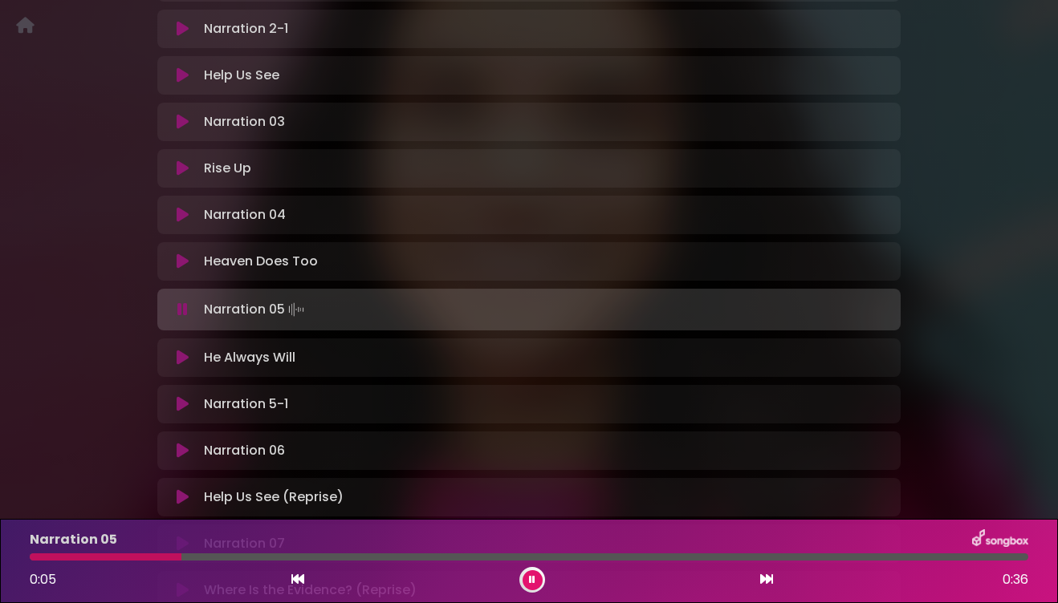
click at [266, 558] on div at bounding box center [529, 557] width 998 height 7
click at [378, 557] on div at bounding box center [529, 557] width 998 height 7
click at [554, 559] on div at bounding box center [529, 557] width 998 height 7
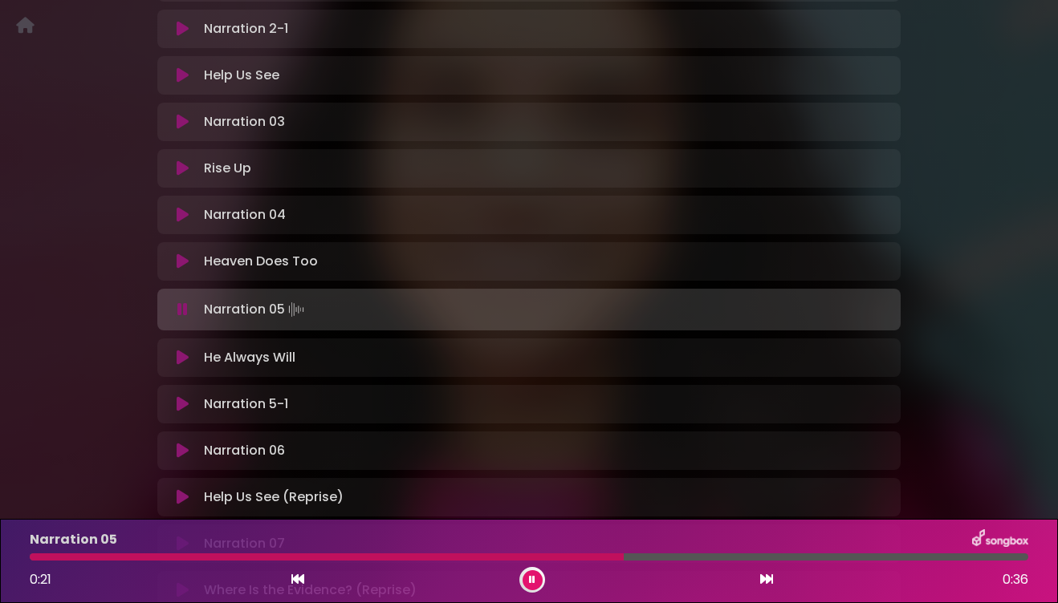
click at [519, 556] on div at bounding box center [327, 557] width 594 height 7
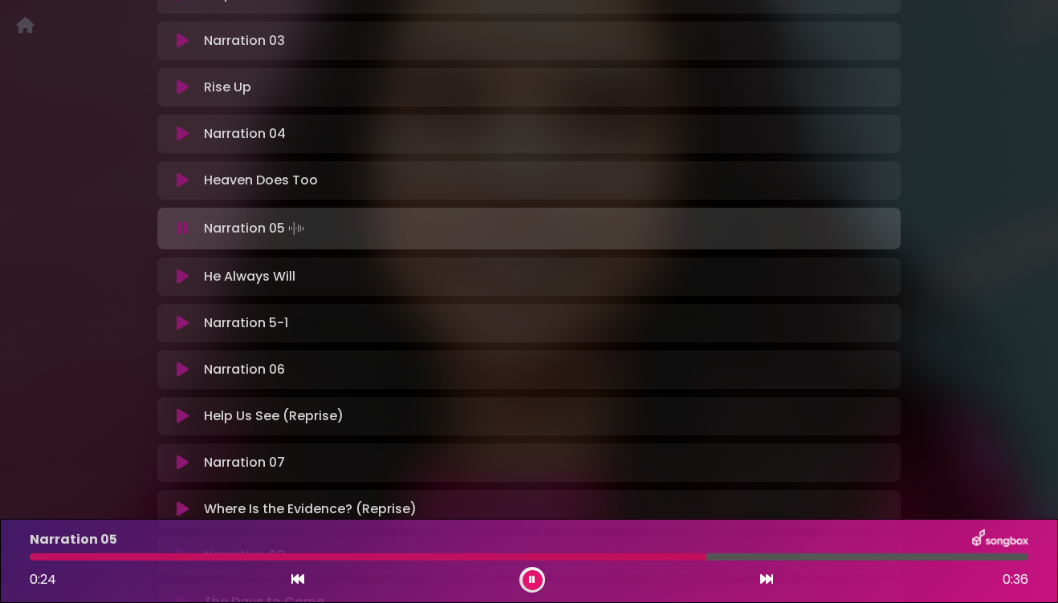
scroll to position [633, 0]
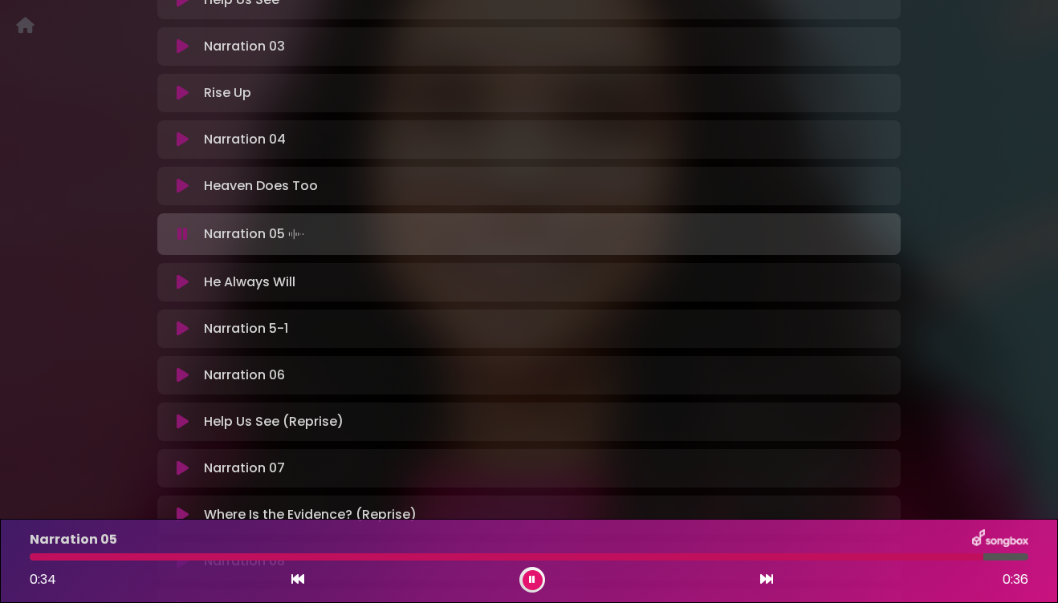
click at [768, 580] on icon at bounding box center [766, 579] width 13 height 13
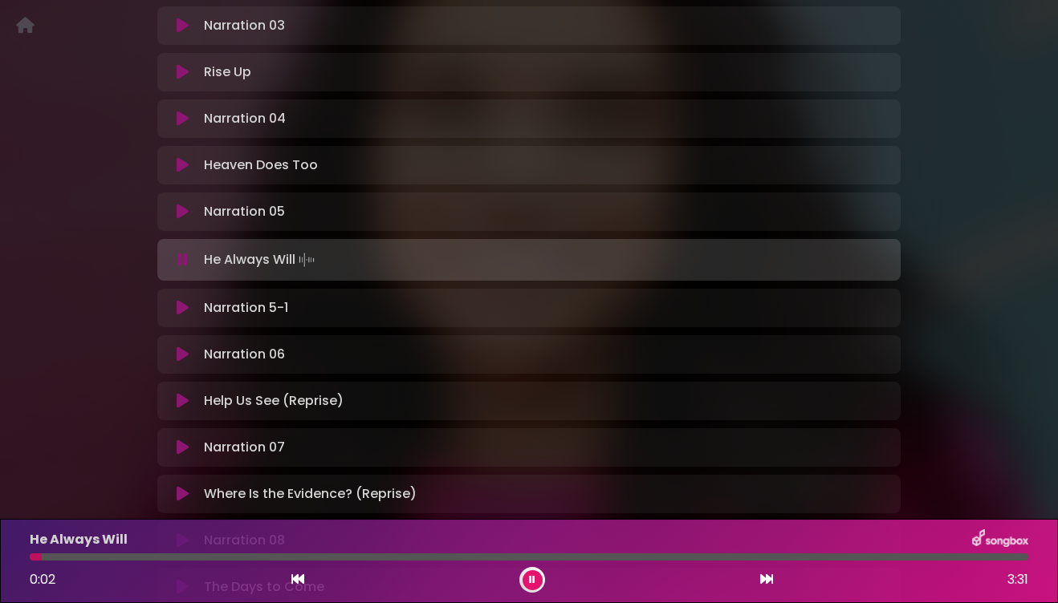
scroll to position [656, 0]
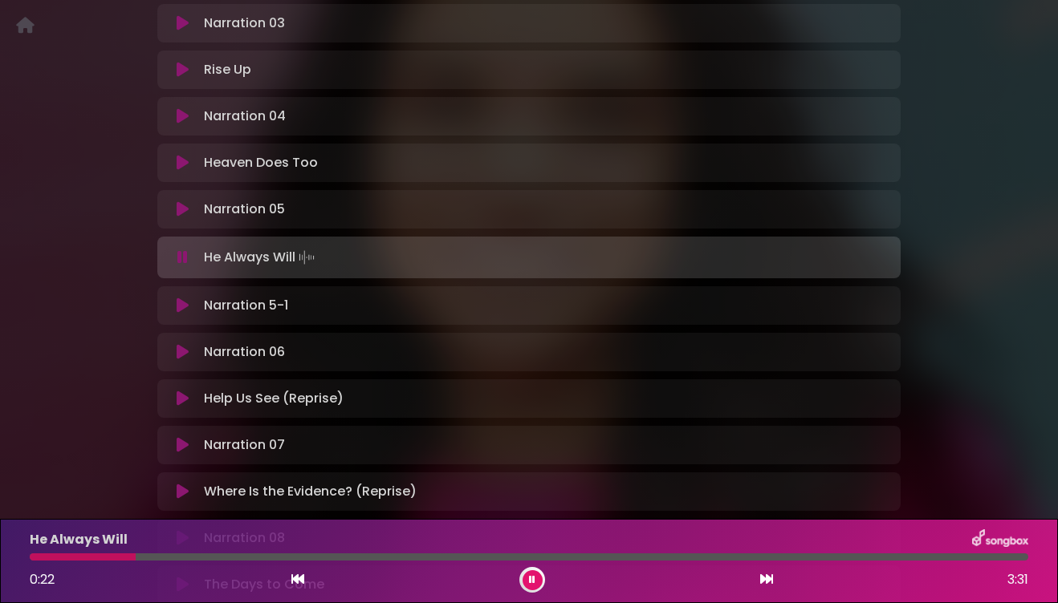
click at [766, 579] on icon at bounding box center [766, 579] width 13 height 13
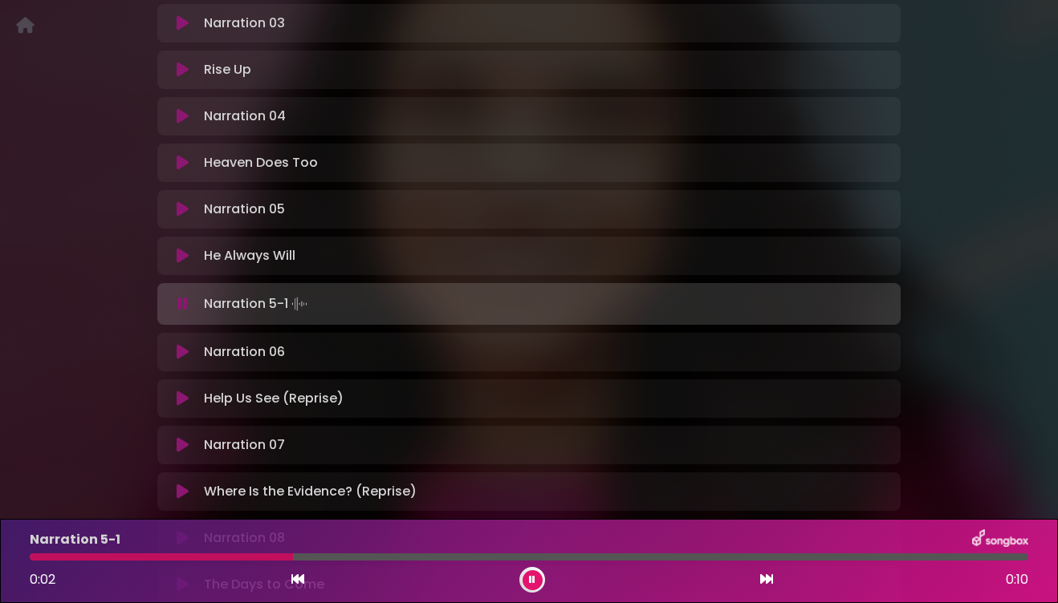
scroll to position [688, 0]
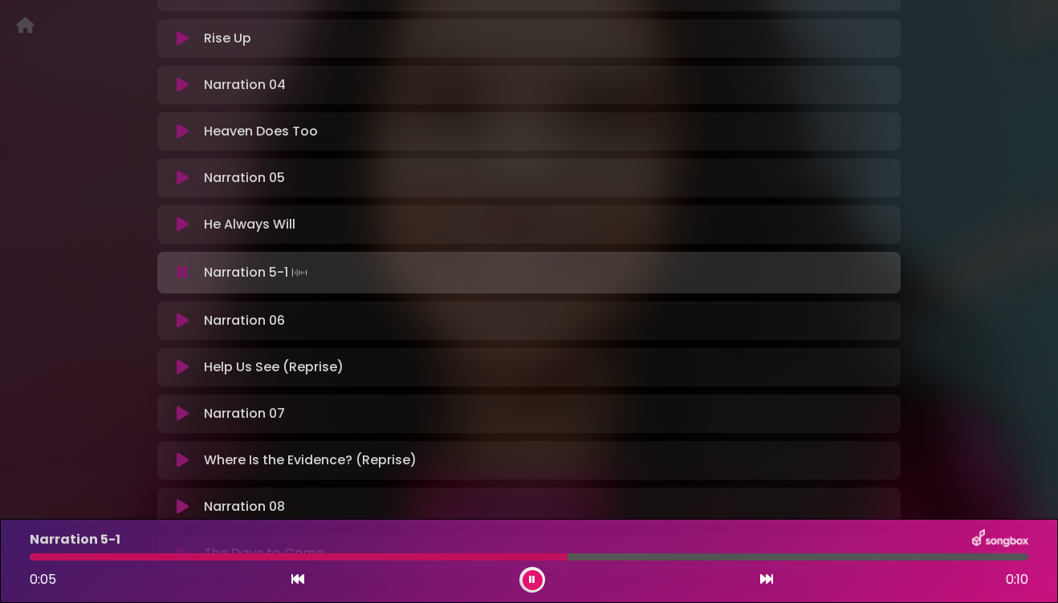
click at [854, 557] on div at bounding box center [529, 557] width 998 height 7
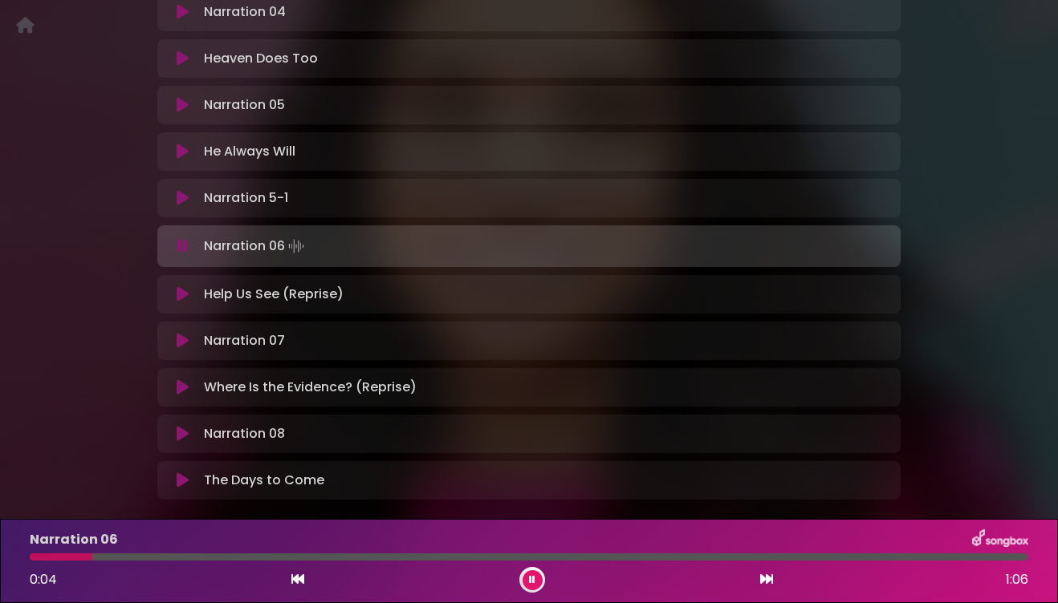
scroll to position [762, 0]
click at [234, 559] on div at bounding box center [529, 557] width 998 height 7
click at [469, 558] on div at bounding box center [529, 557] width 998 height 7
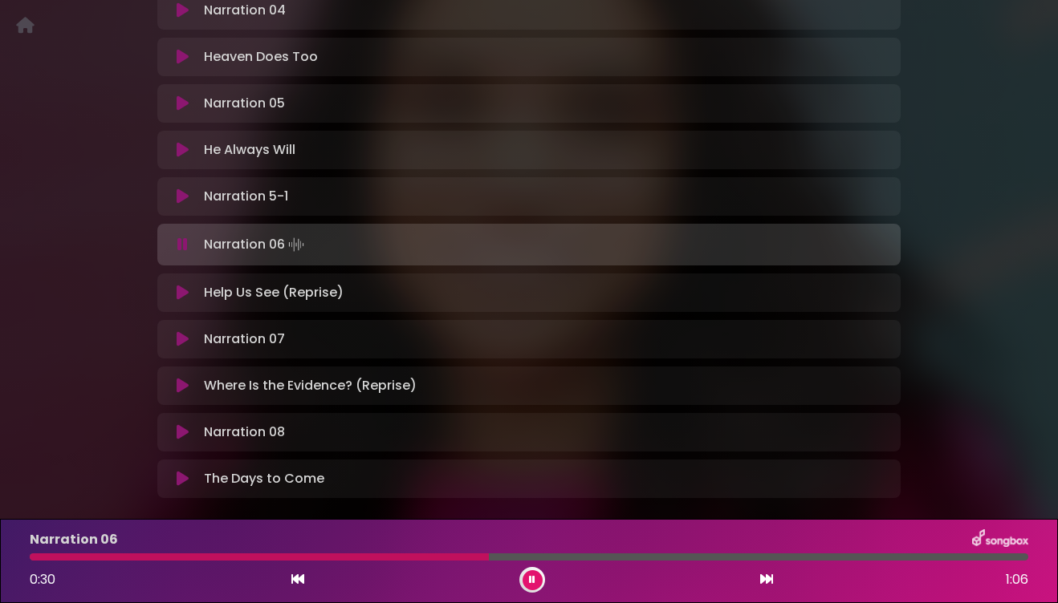
click at [656, 558] on div at bounding box center [529, 557] width 998 height 7
click at [732, 557] on div at bounding box center [529, 557] width 998 height 7
click at [827, 557] on div at bounding box center [529, 557] width 998 height 7
click at [924, 559] on div at bounding box center [529, 557] width 998 height 7
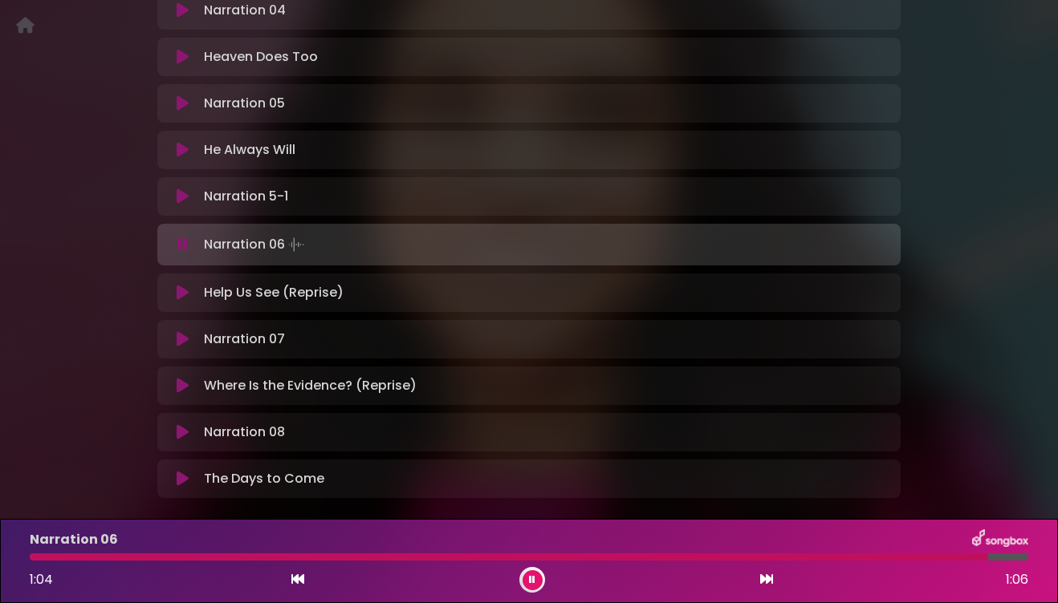
click at [872, 554] on div at bounding box center [509, 557] width 958 height 7
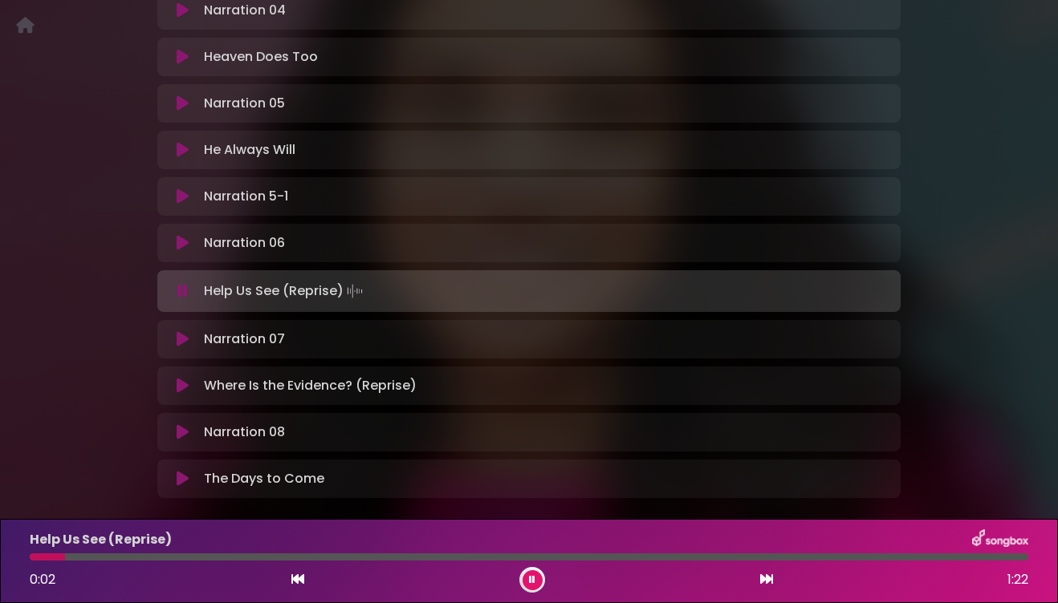
click at [766, 578] on icon at bounding box center [766, 579] width 13 height 13
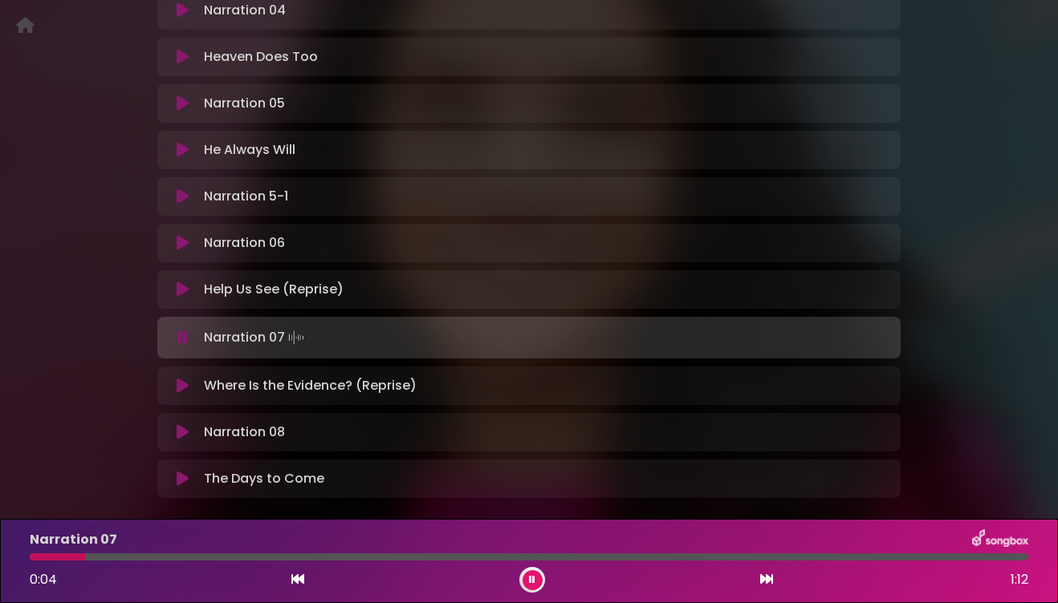
click at [428, 559] on div at bounding box center [529, 557] width 998 height 7
click at [717, 559] on div at bounding box center [529, 557] width 998 height 7
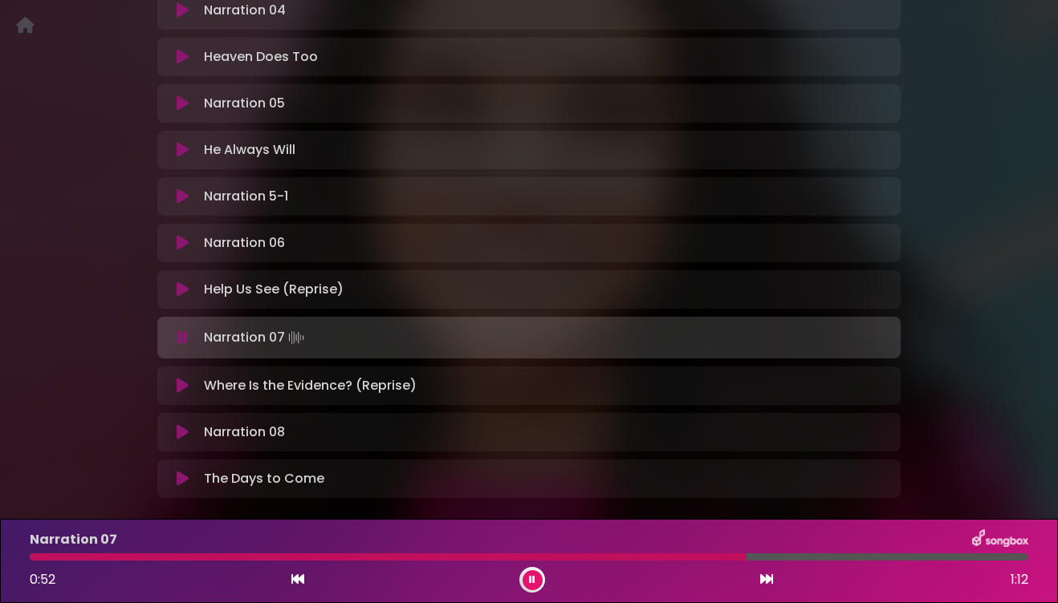
click at [910, 558] on div at bounding box center [529, 557] width 998 height 7
click at [963, 558] on div at bounding box center [529, 557] width 998 height 7
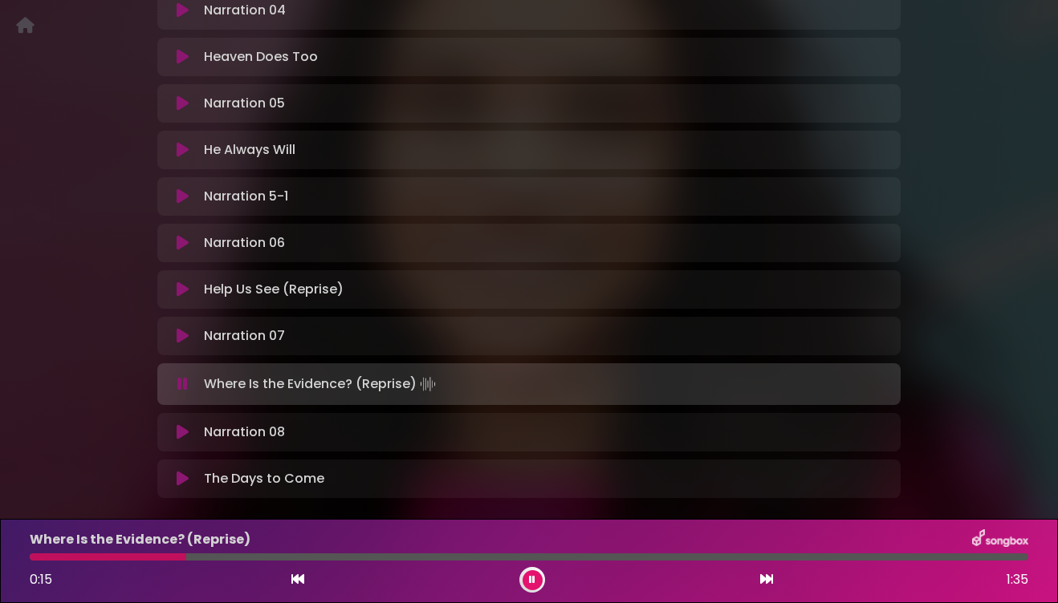
click at [768, 581] on icon at bounding box center [766, 579] width 13 height 13
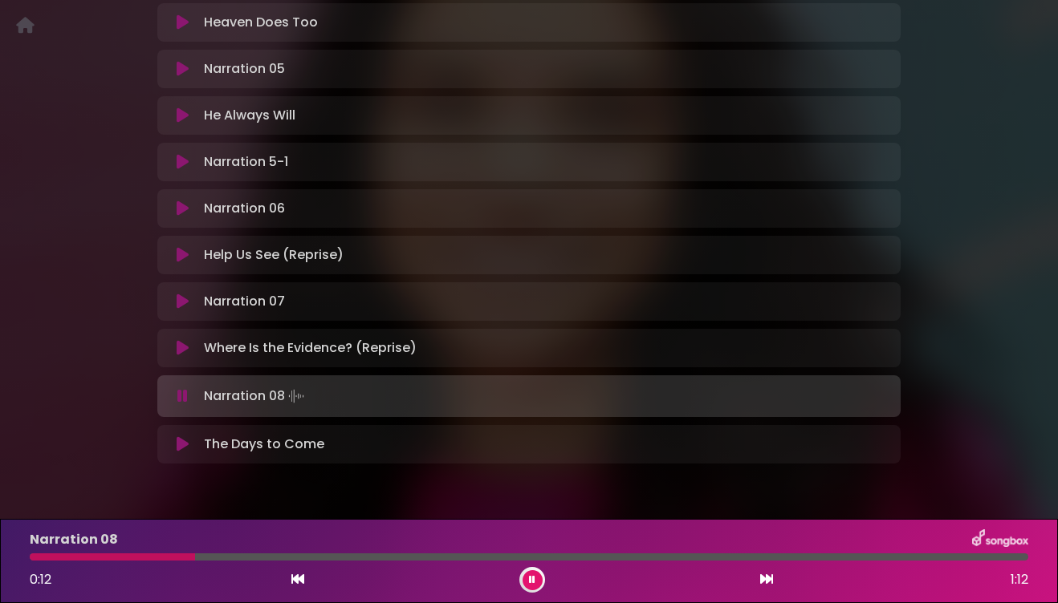
scroll to position [843, 0]
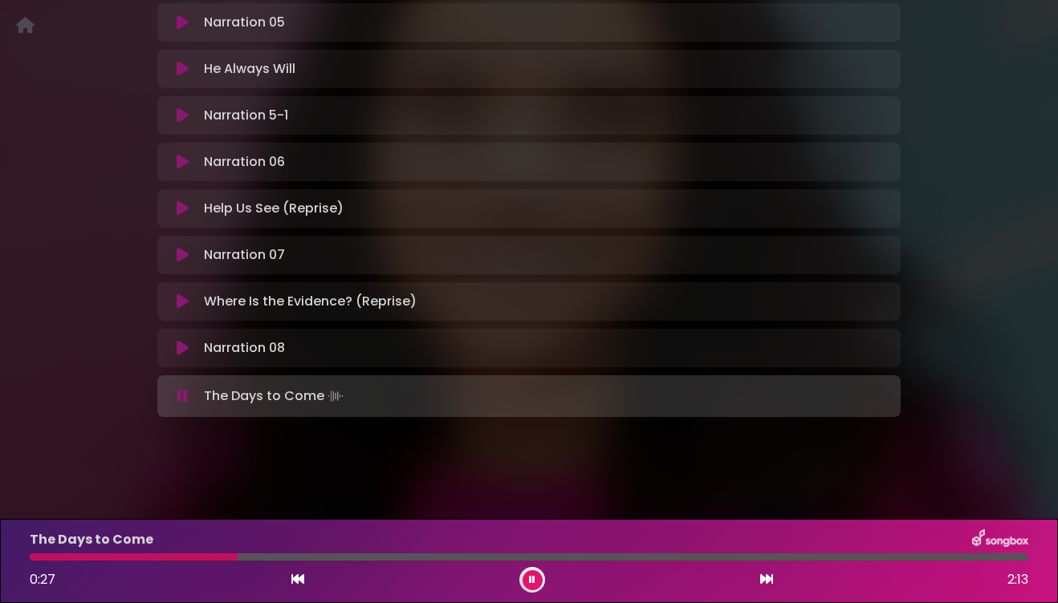
click at [531, 578] on icon at bounding box center [532, 580] width 6 height 10
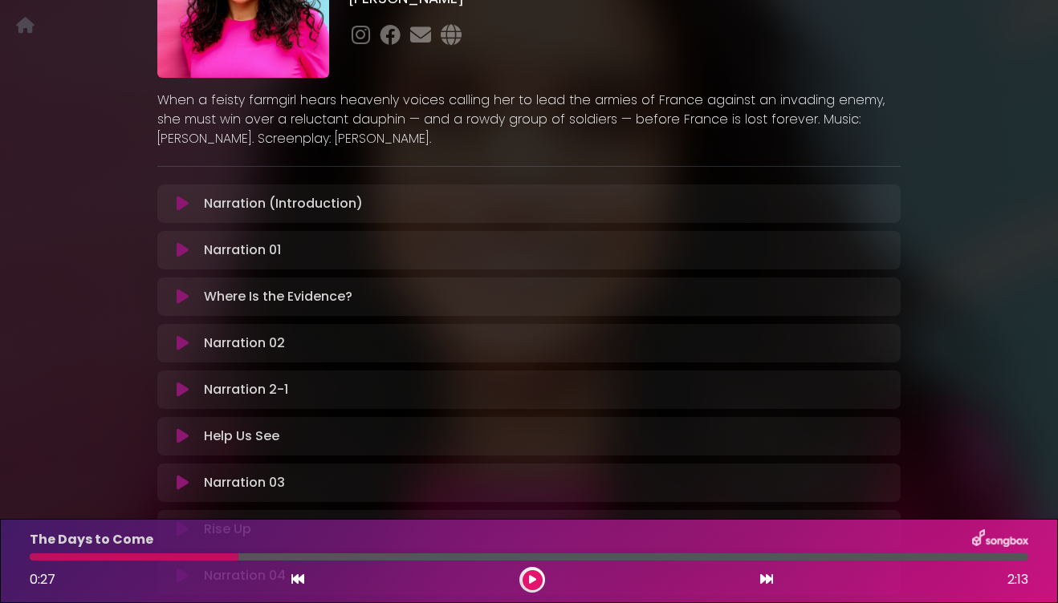
scroll to position [0, 0]
